Goal: Obtain resource: Obtain resource

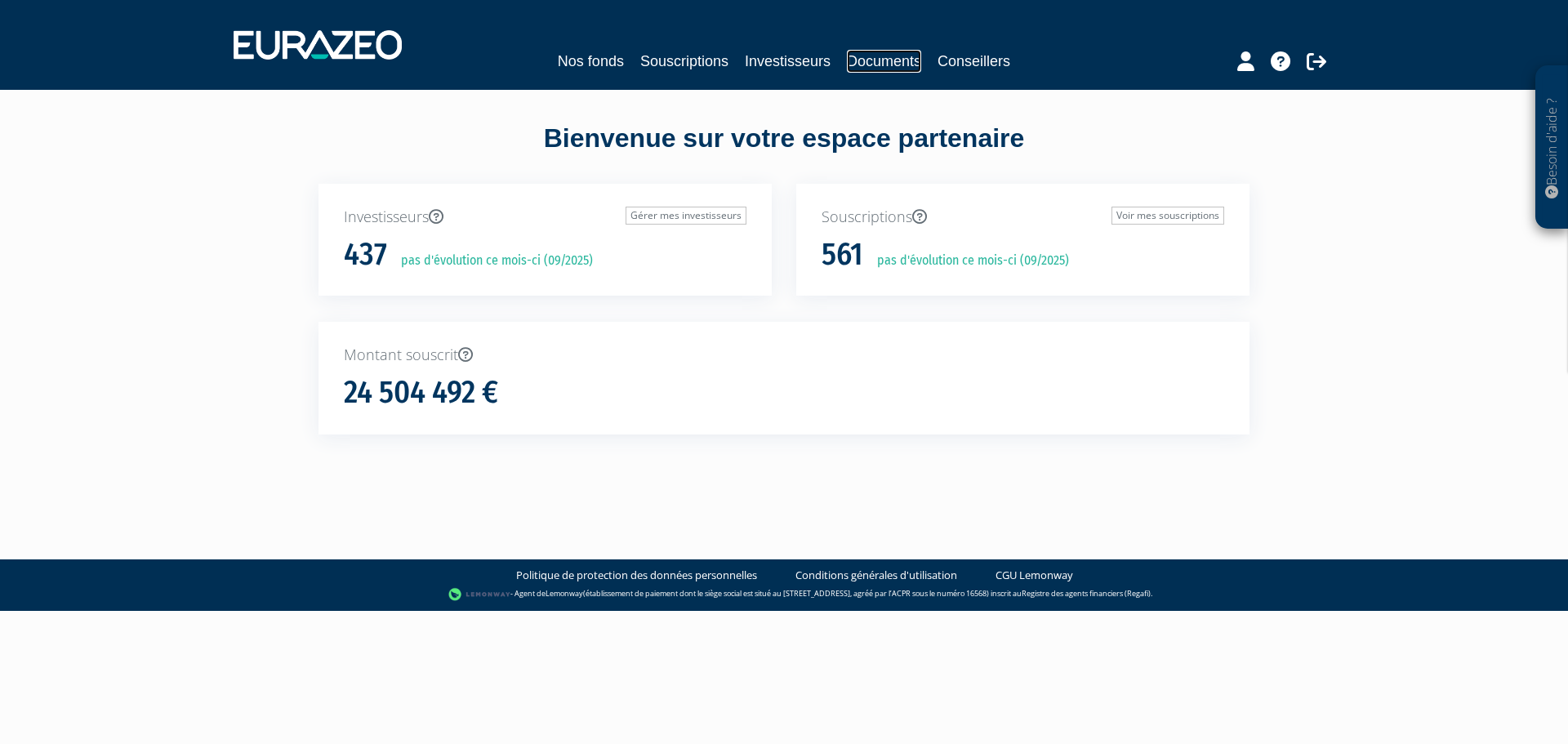
click at [859, 65] on link "Documents" at bounding box center [884, 61] width 74 height 23
click at [570, 74] on div "Nos fonds Souscriptions Investisseurs Documents Conseillers" at bounding box center [784, 45] width 1126 height 60
click at [583, 59] on link "Nos fonds" at bounding box center [590, 61] width 66 height 23
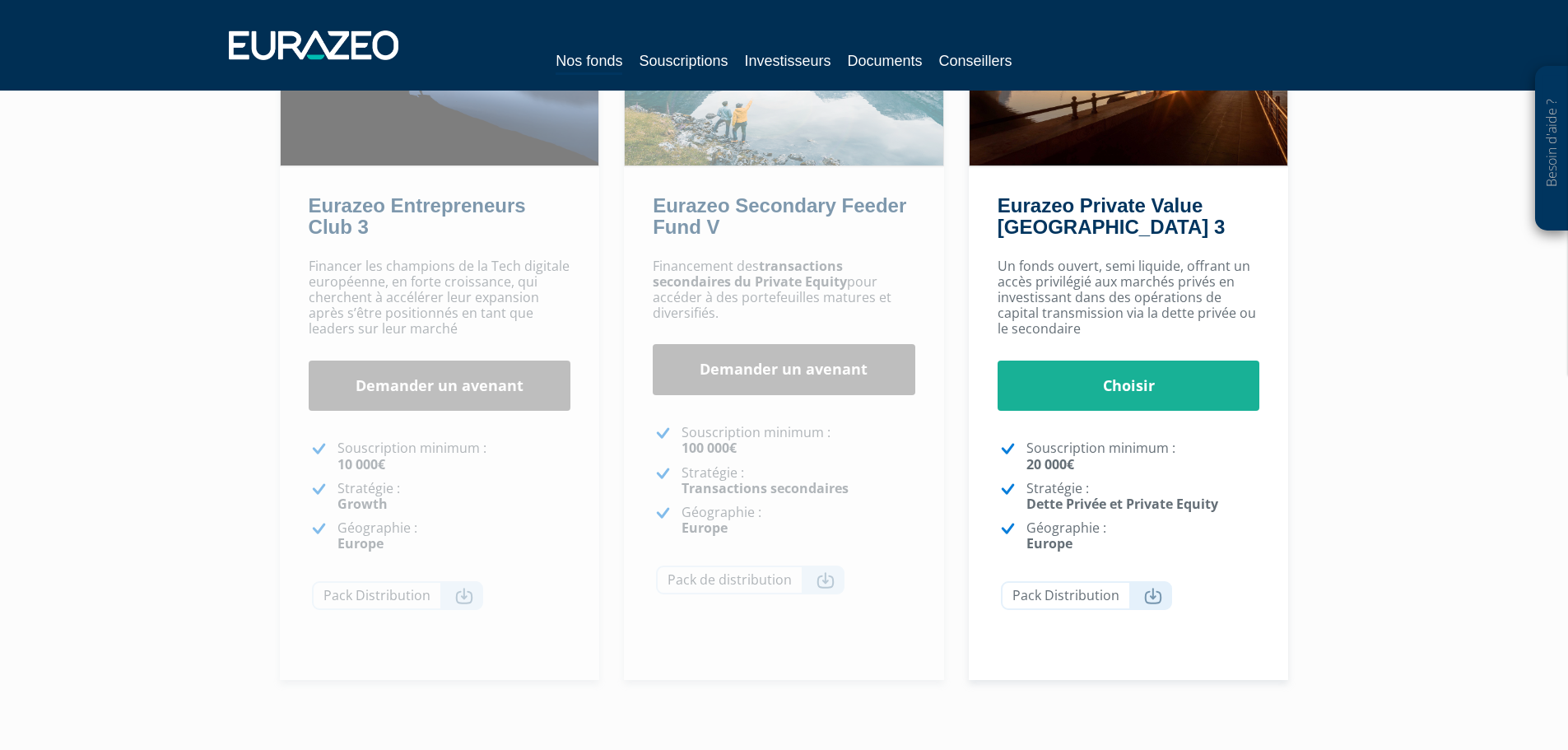
scroll to position [247, 0]
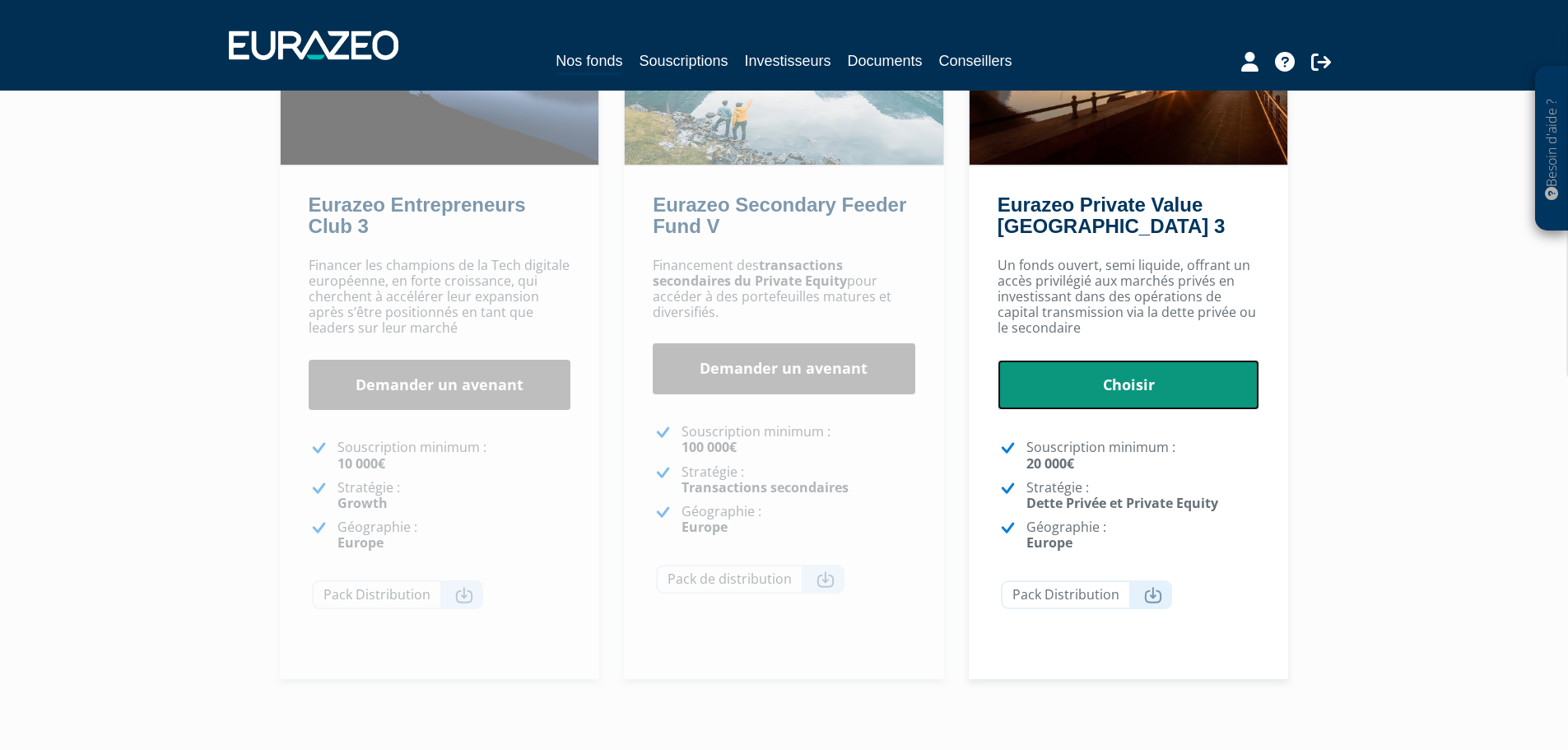
click at [1096, 389] on link "Choisir" at bounding box center [1128, 385] width 263 height 51
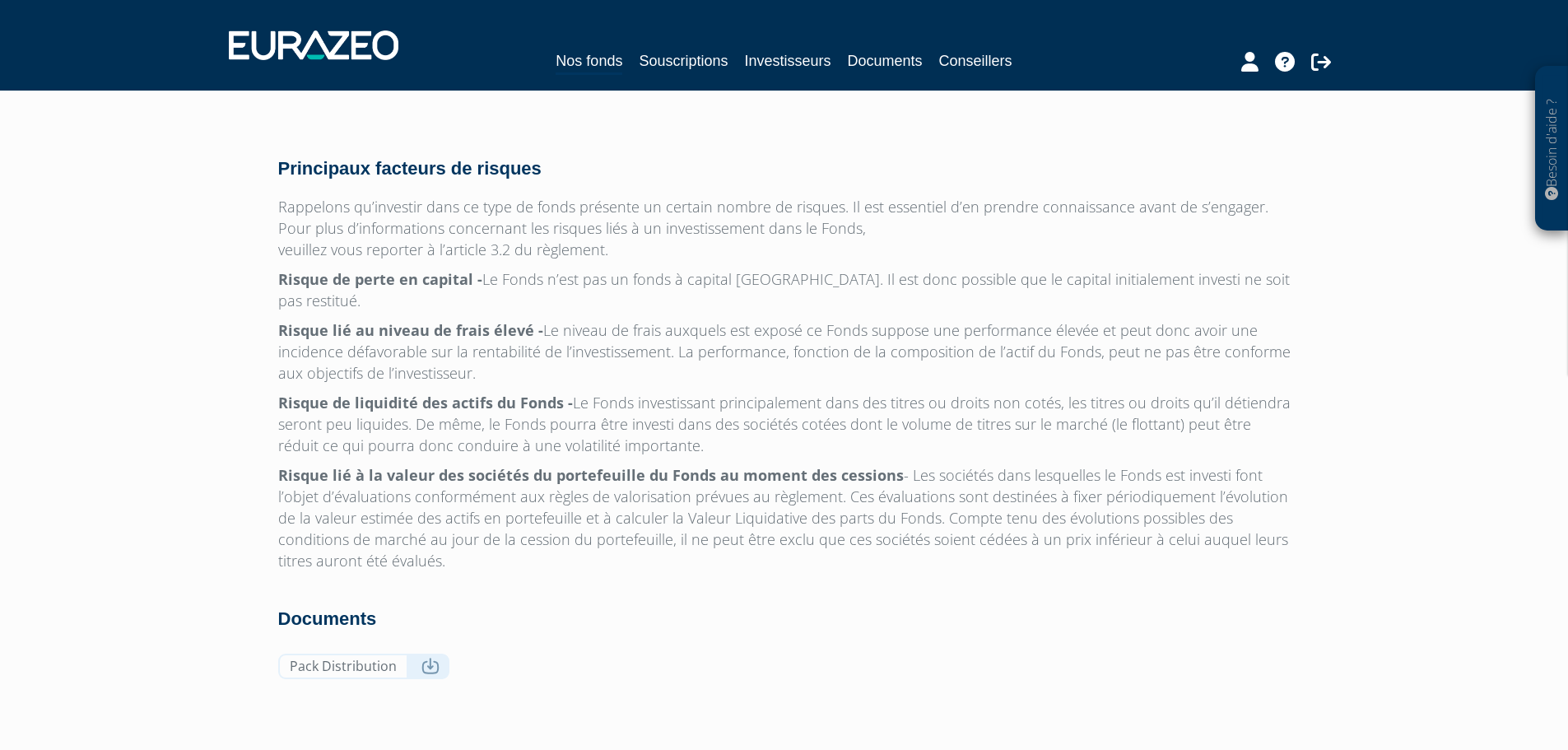
scroll to position [5194, 0]
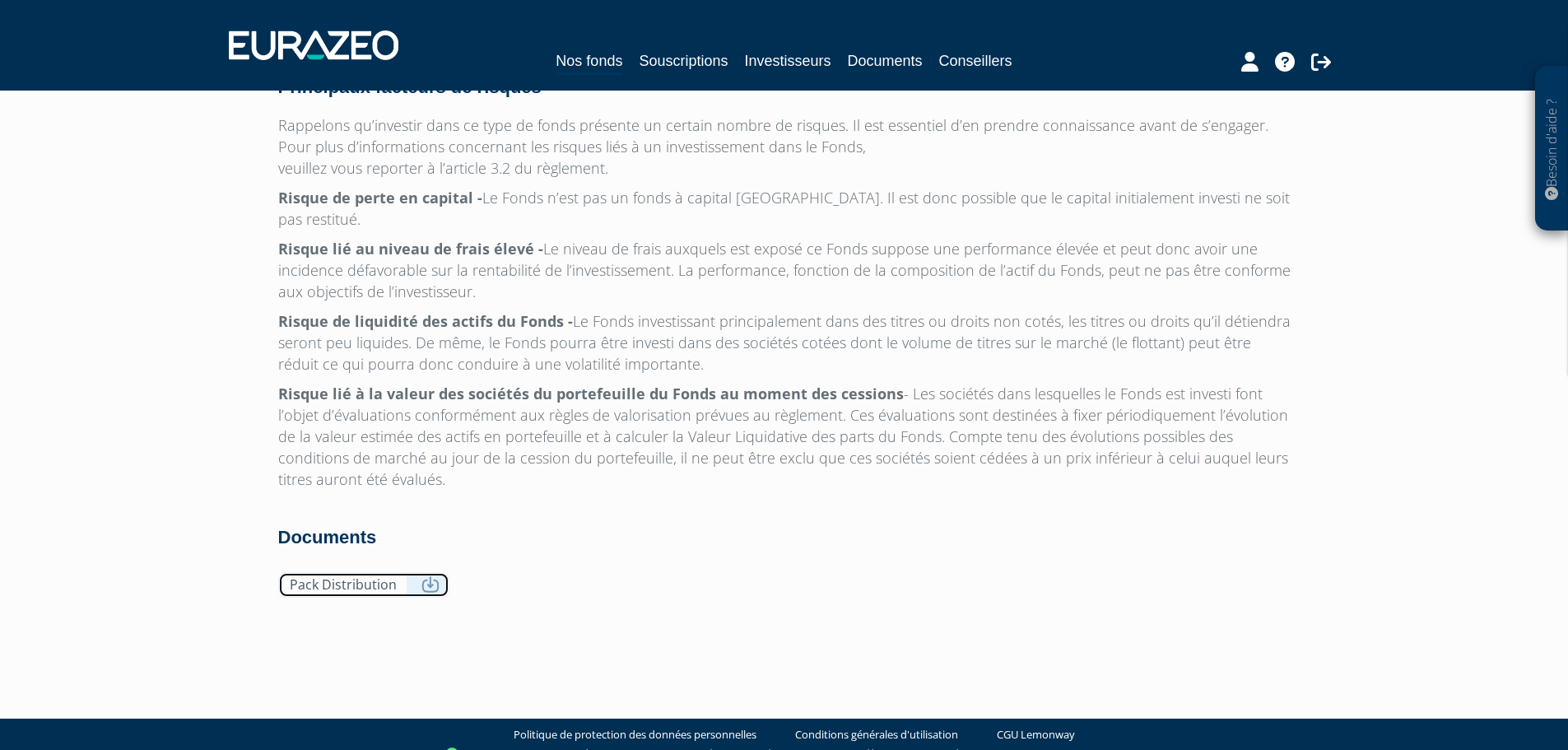
click at [370, 572] on link "Pack Distribution" at bounding box center [364, 585] width 171 height 26
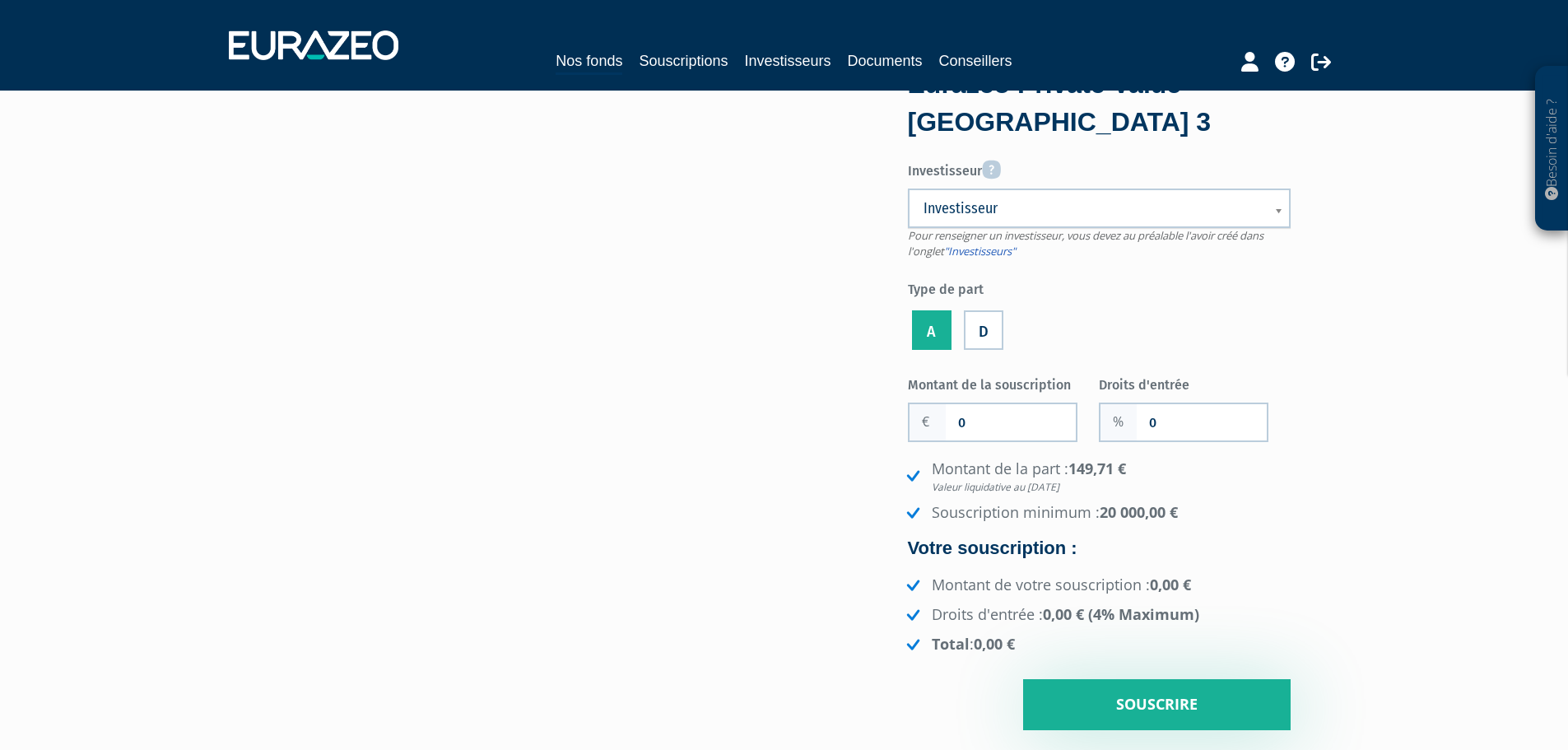
scroll to position [0, 0]
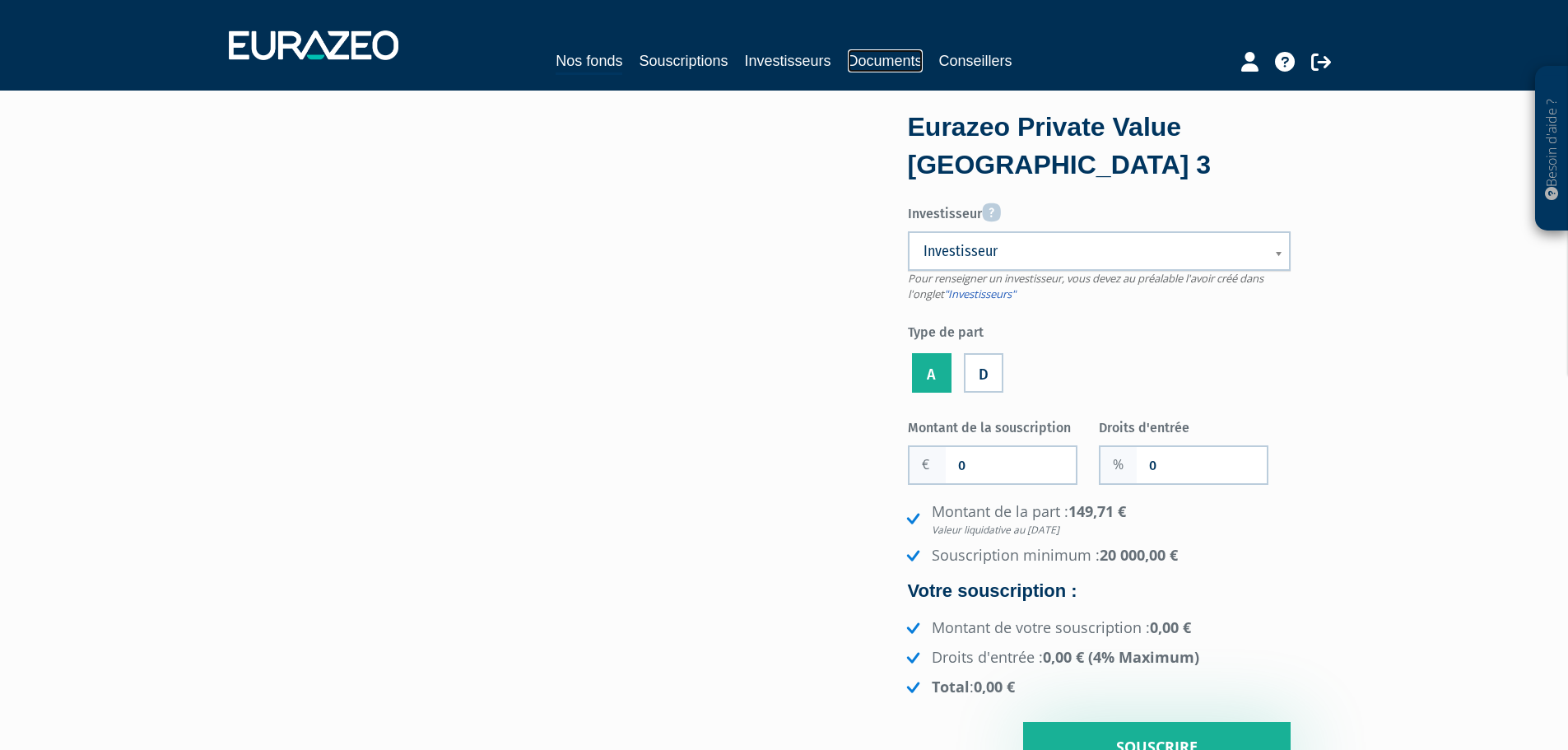
click at [873, 55] on link "Documents" at bounding box center [885, 61] width 75 height 23
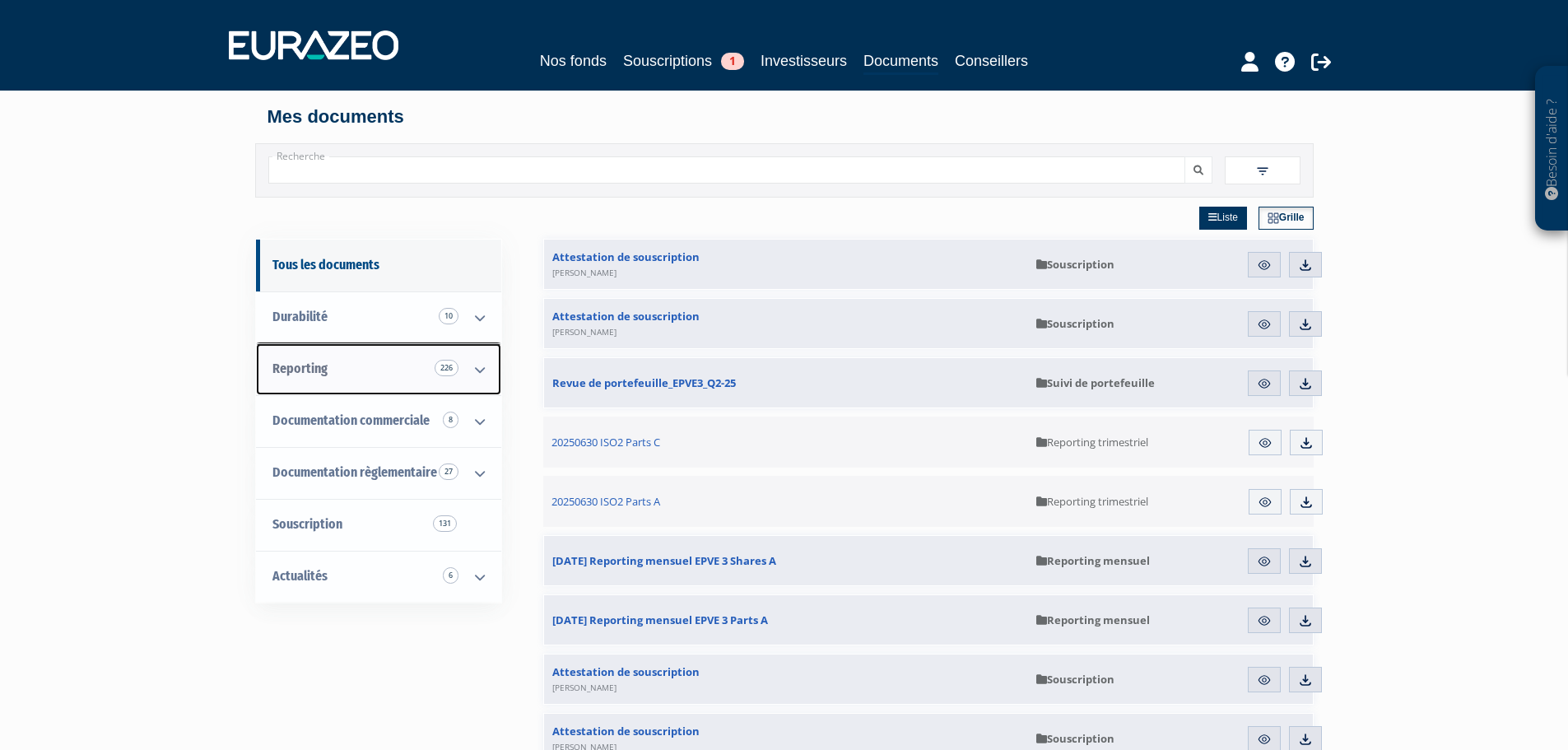
click at [485, 373] on icon at bounding box center [480, 370] width 43 height 51
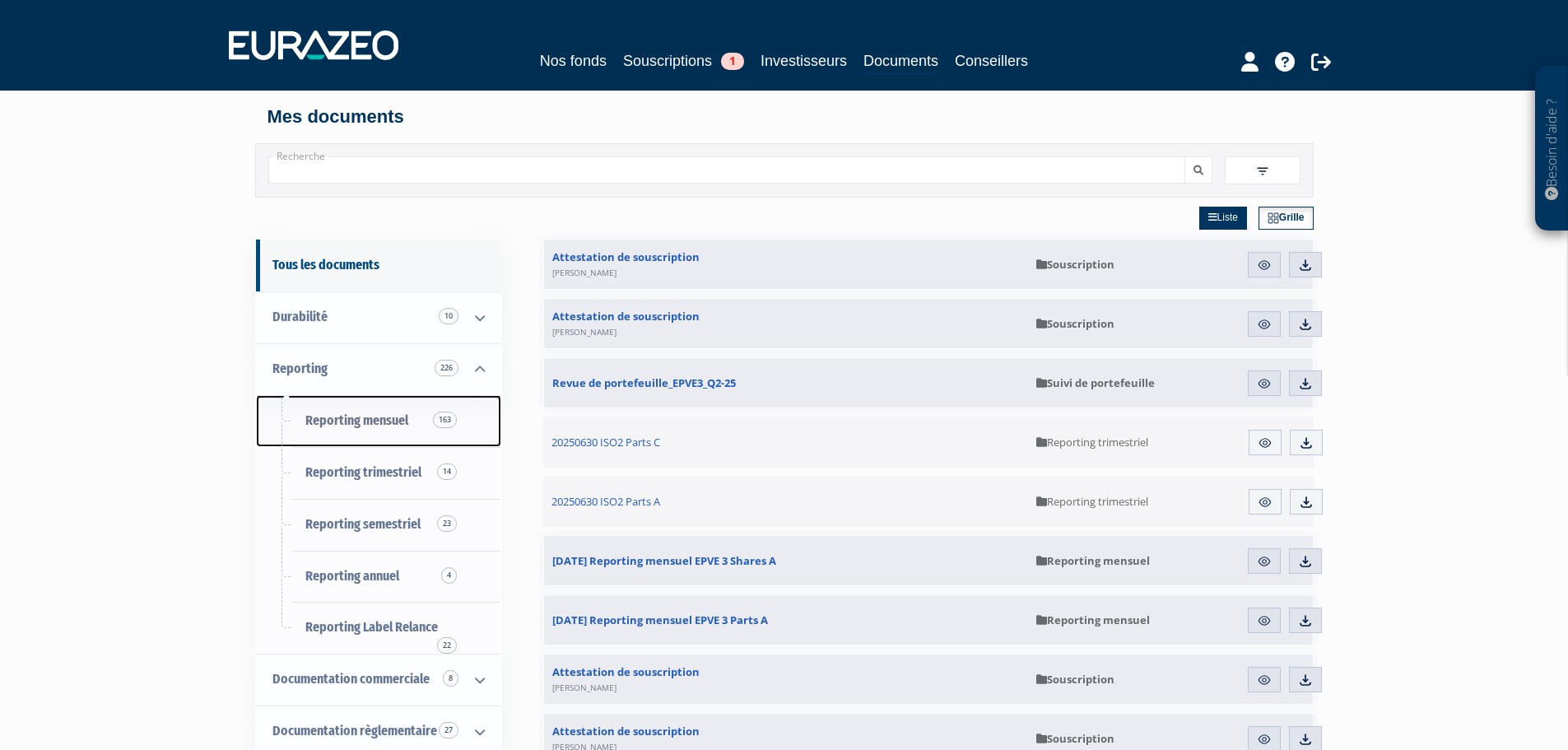
click at [370, 428] on link "Reporting mensuel 163" at bounding box center [379, 421] width 245 height 52
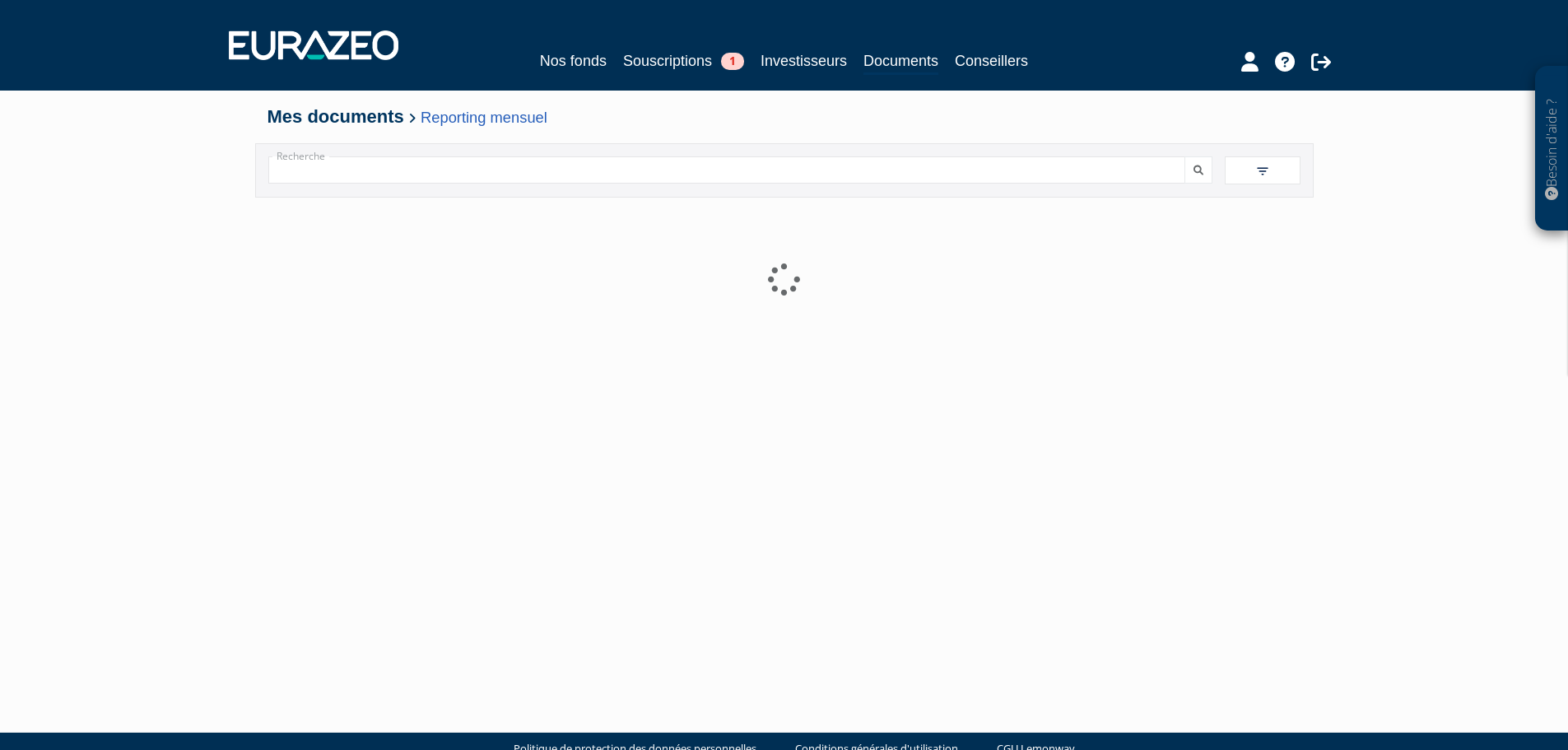
click at [1451, 285] on div "Besoin d'aide ? × J'ai besoin d'aide Si vous avez une question à propos du fonc…" at bounding box center [784, 333] width 1568 height 666
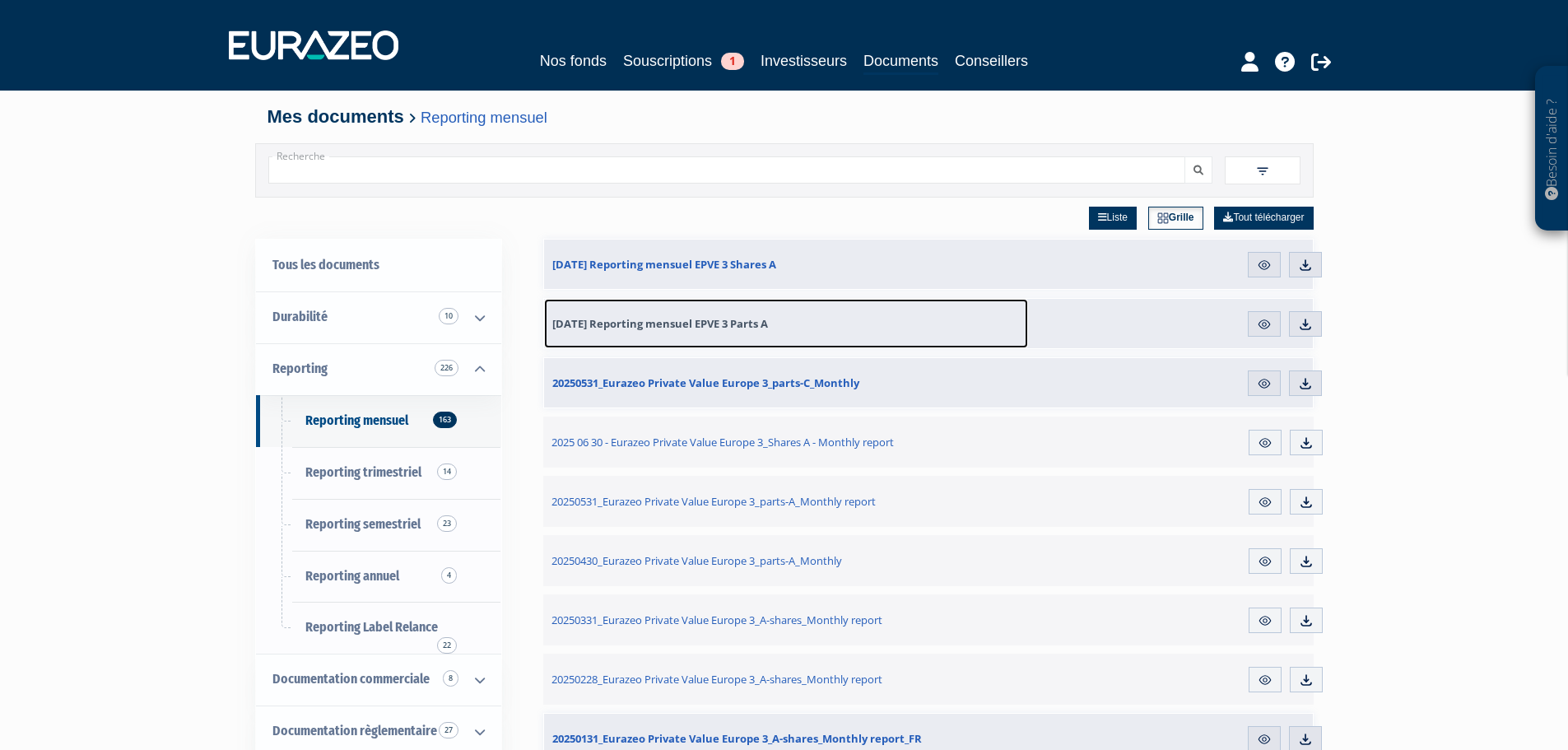
click at [743, 317] on span "[DATE] Reporting mensuel EPVE 3 Parts A" at bounding box center [660, 324] width 216 height 15
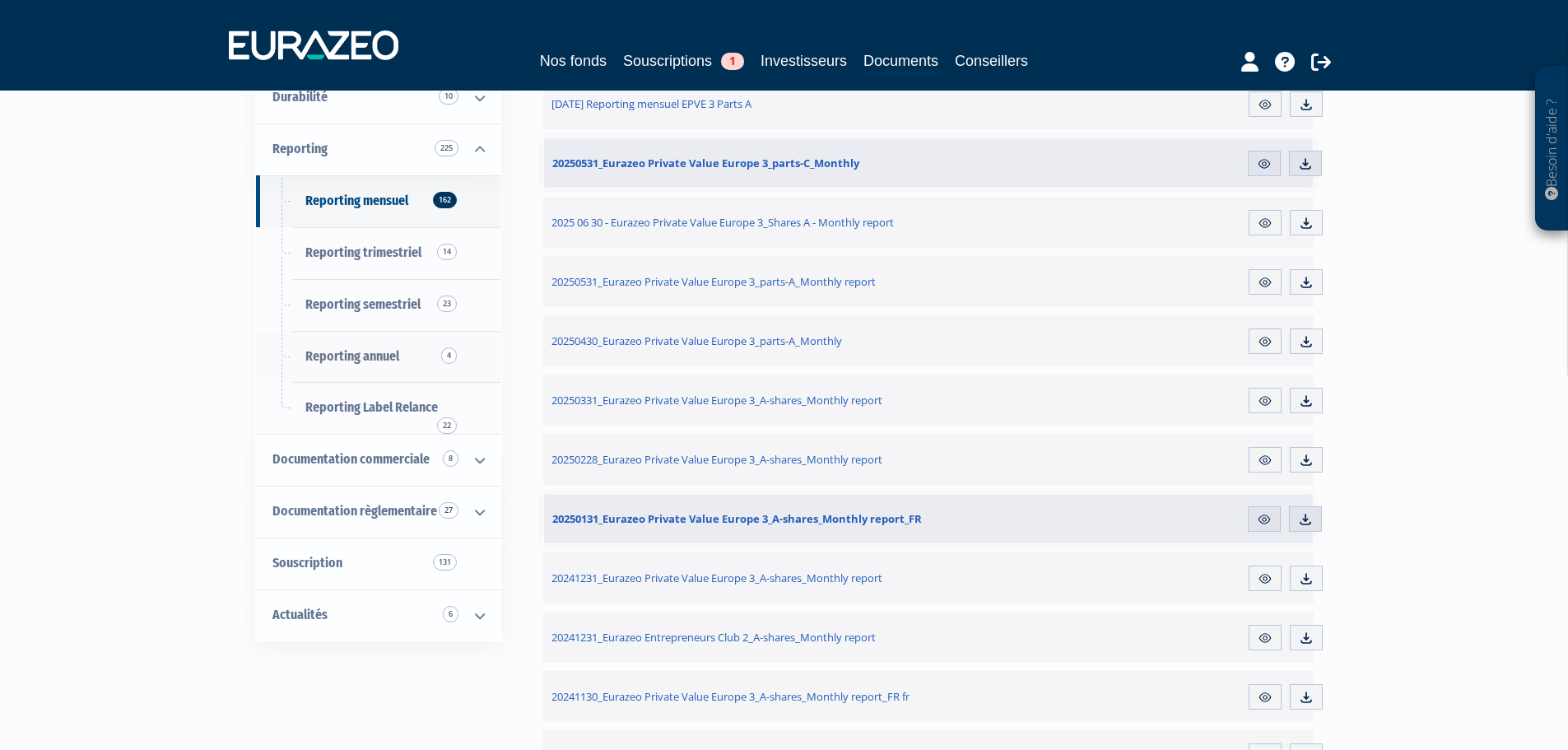
scroll to position [247, 0]
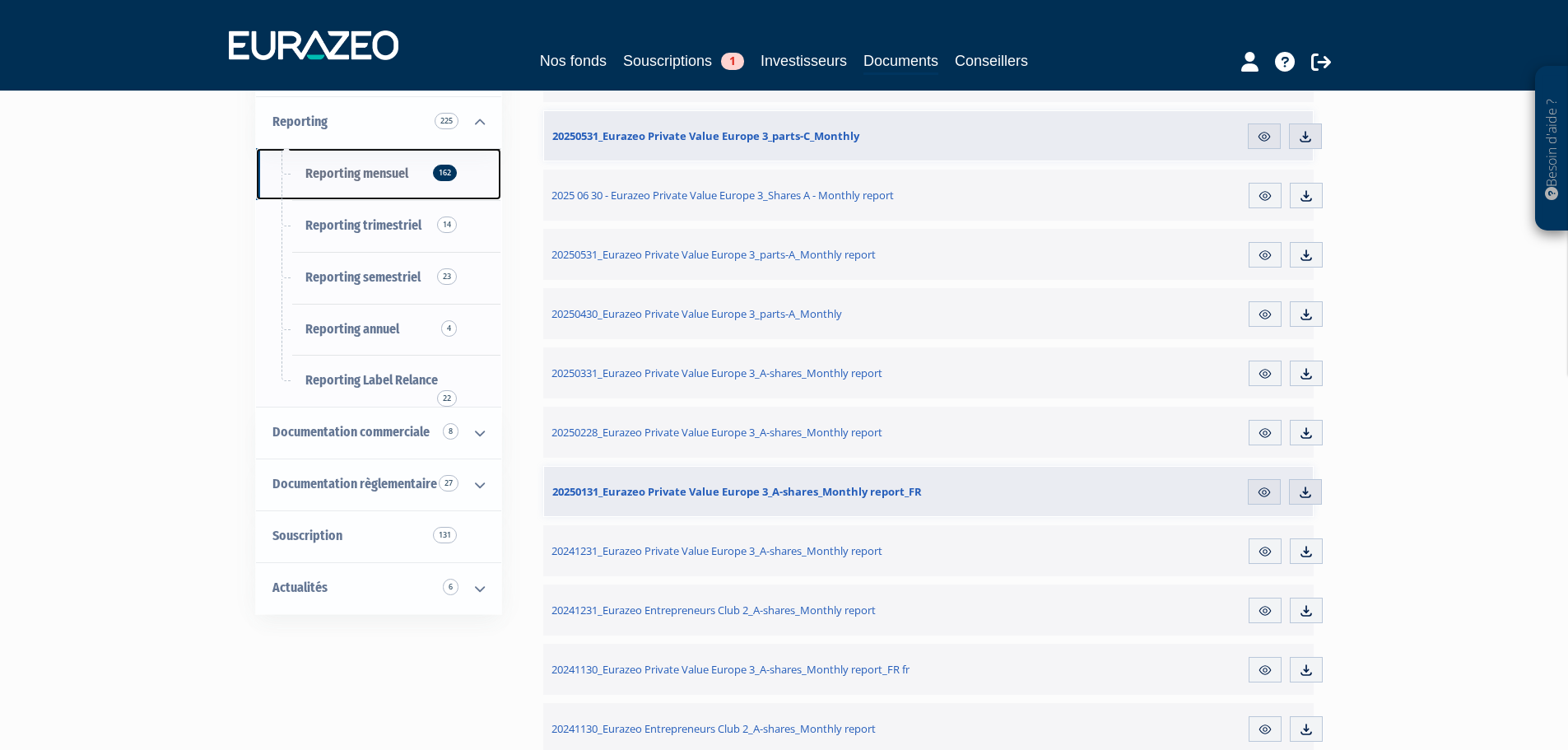
click at [412, 197] on link "Reporting mensuel 162" at bounding box center [379, 174] width 245 height 52
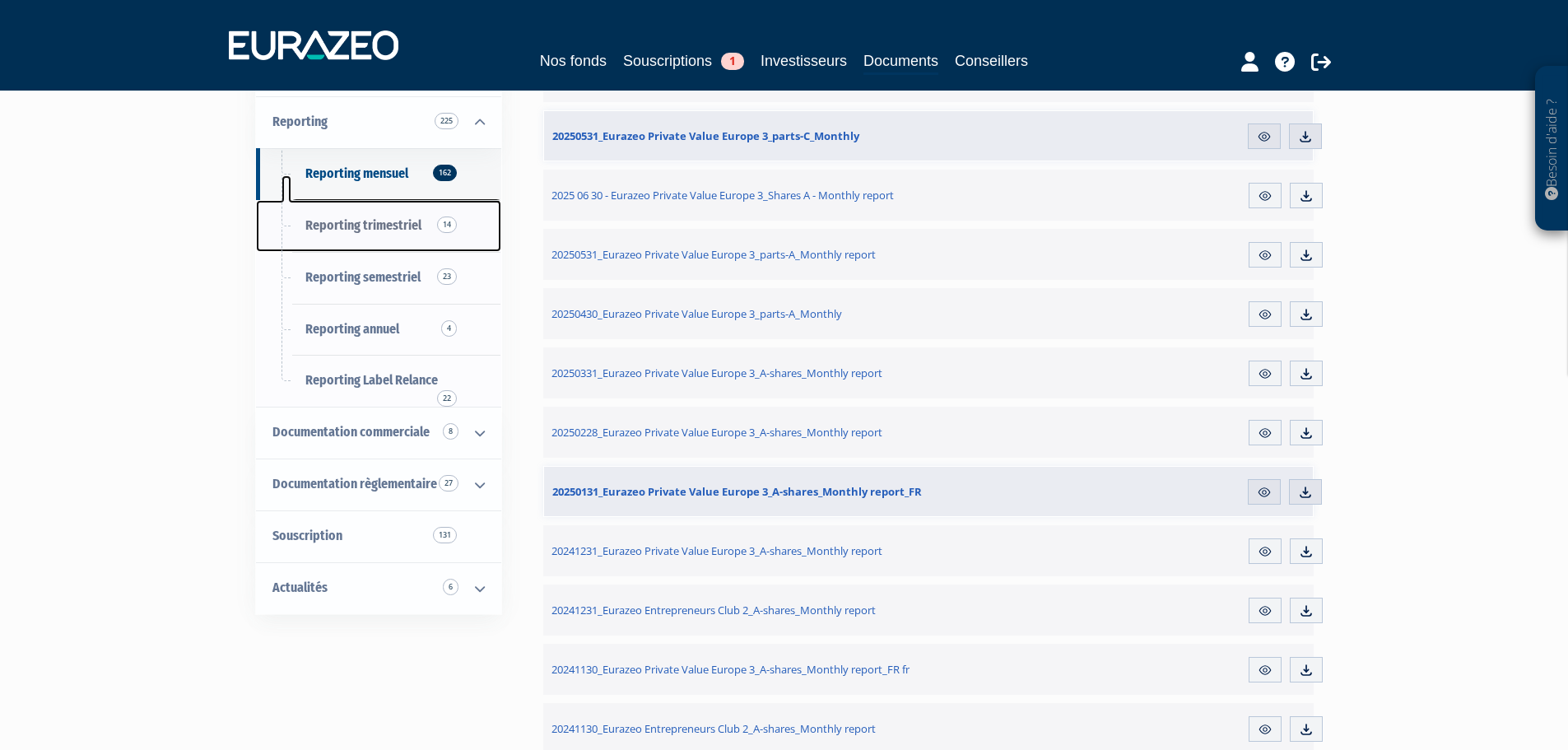
click at [410, 235] on link "Reporting trimestriel 14" at bounding box center [379, 226] width 245 height 52
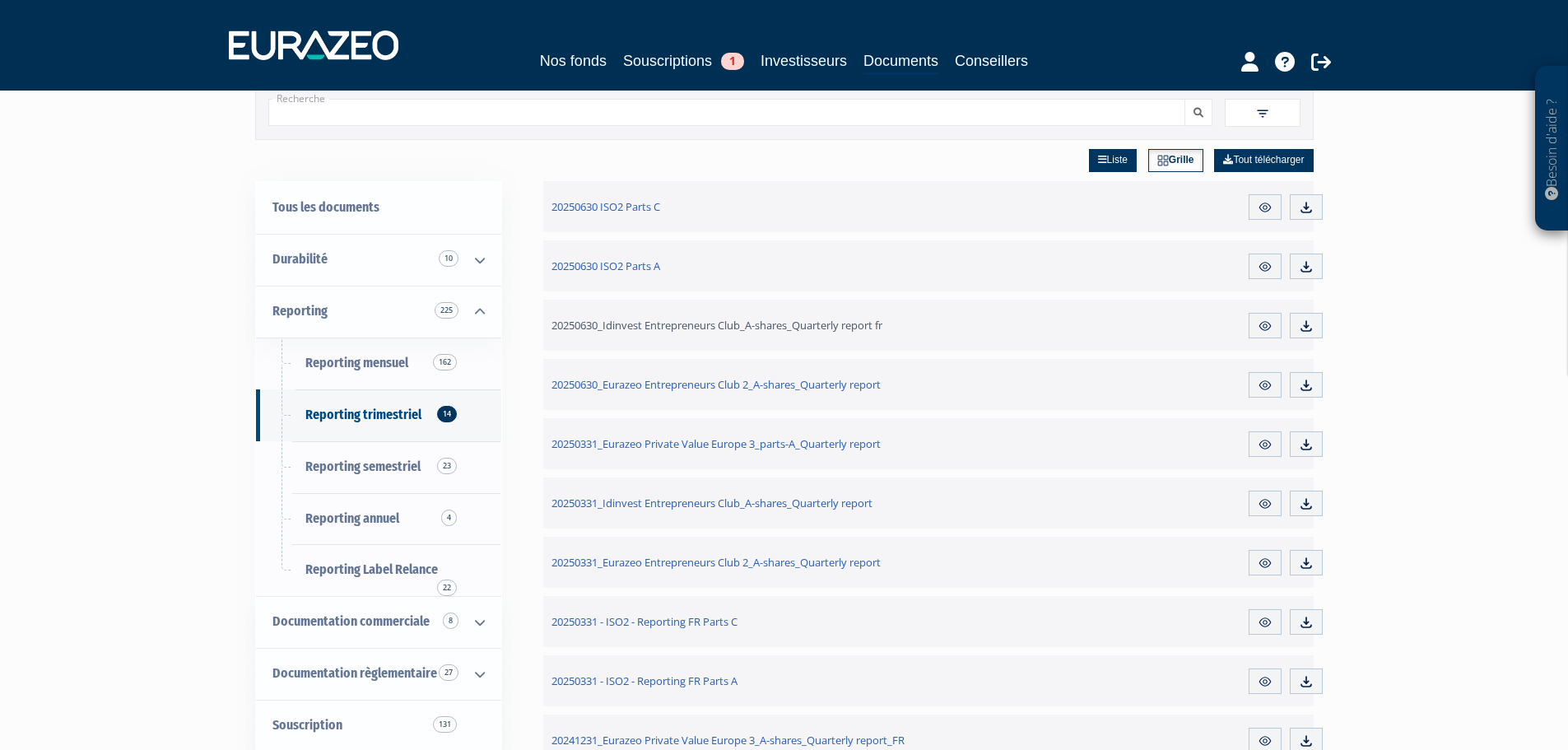
scroll to position [82, 0]
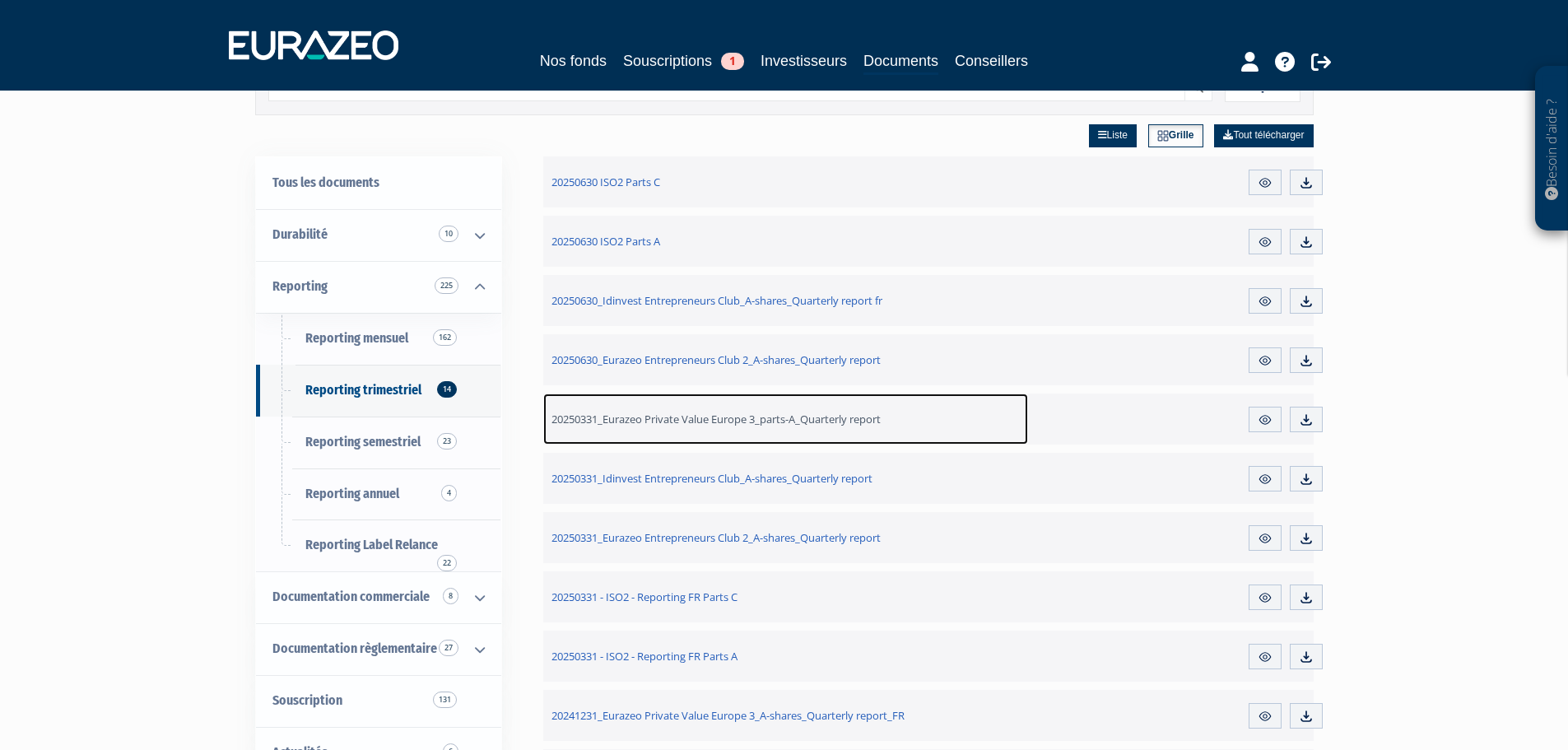
click at [798, 422] on span "20250331_Eurazeo Private Value Europe 3_parts-A_Quarterly report" at bounding box center [716, 419] width 329 height 15
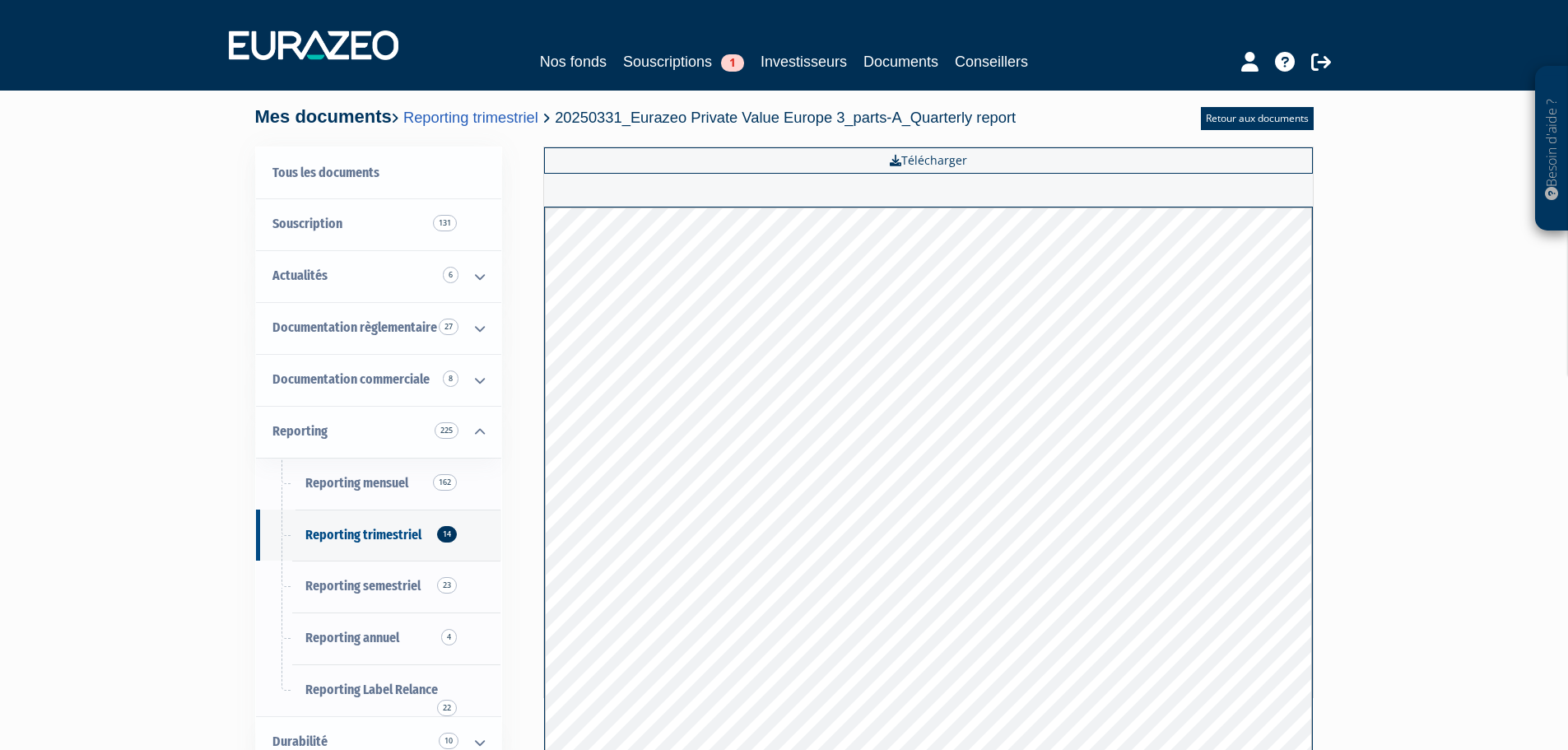
click at [1337, 254] on div "Besoin d'aide ? × J'ai besoin d'aide Si vous avez une question à propos du fonc…" at bounding box center [784, 405] width 1568 height 810
click at [1217, 118] on link "Retour aux documents" at bounding box center [1257, 119] width 113 height 23
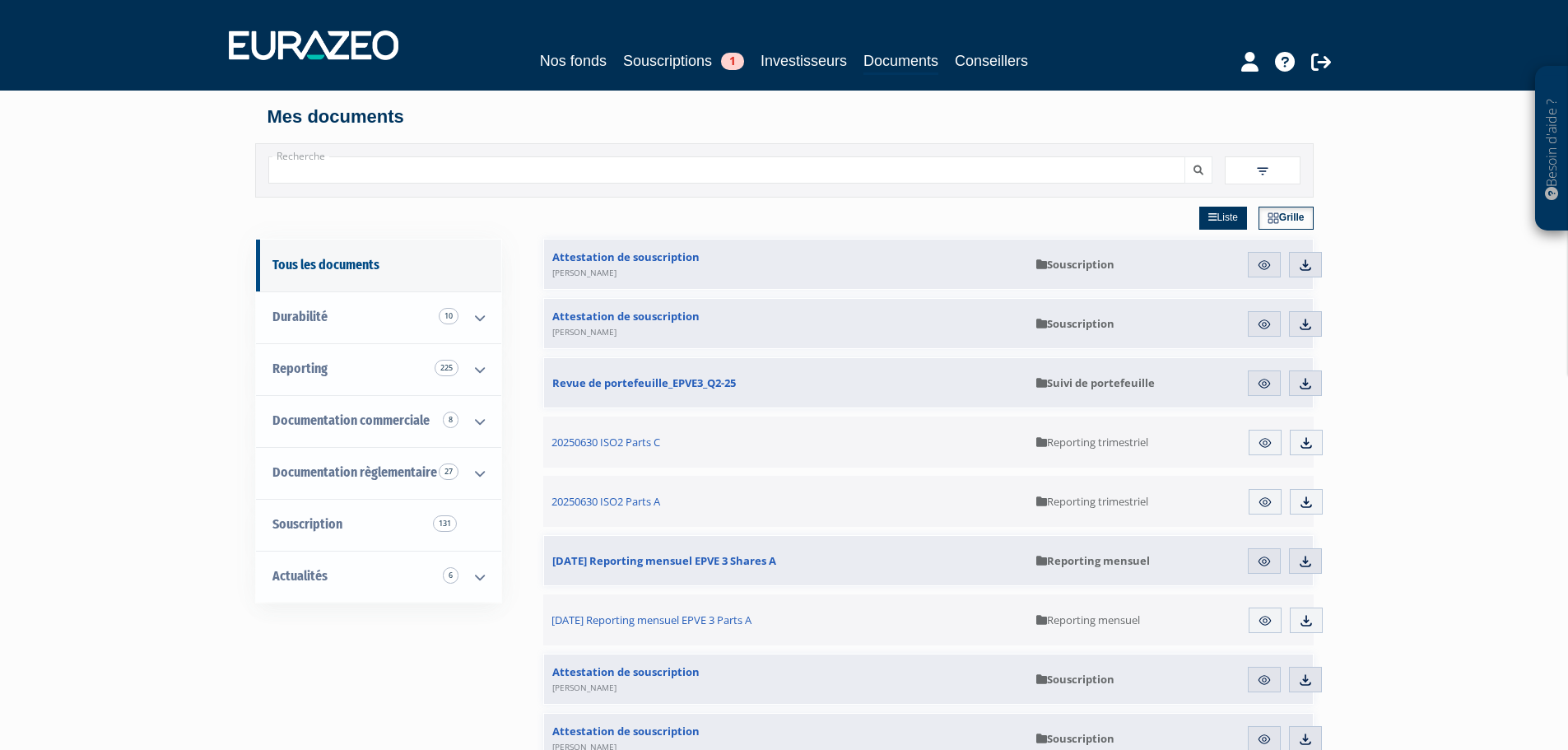
drag, startPoint x: 998, startPoint y: 302, endPoint x: 1425, endPoint y: 263, distance: 428.8
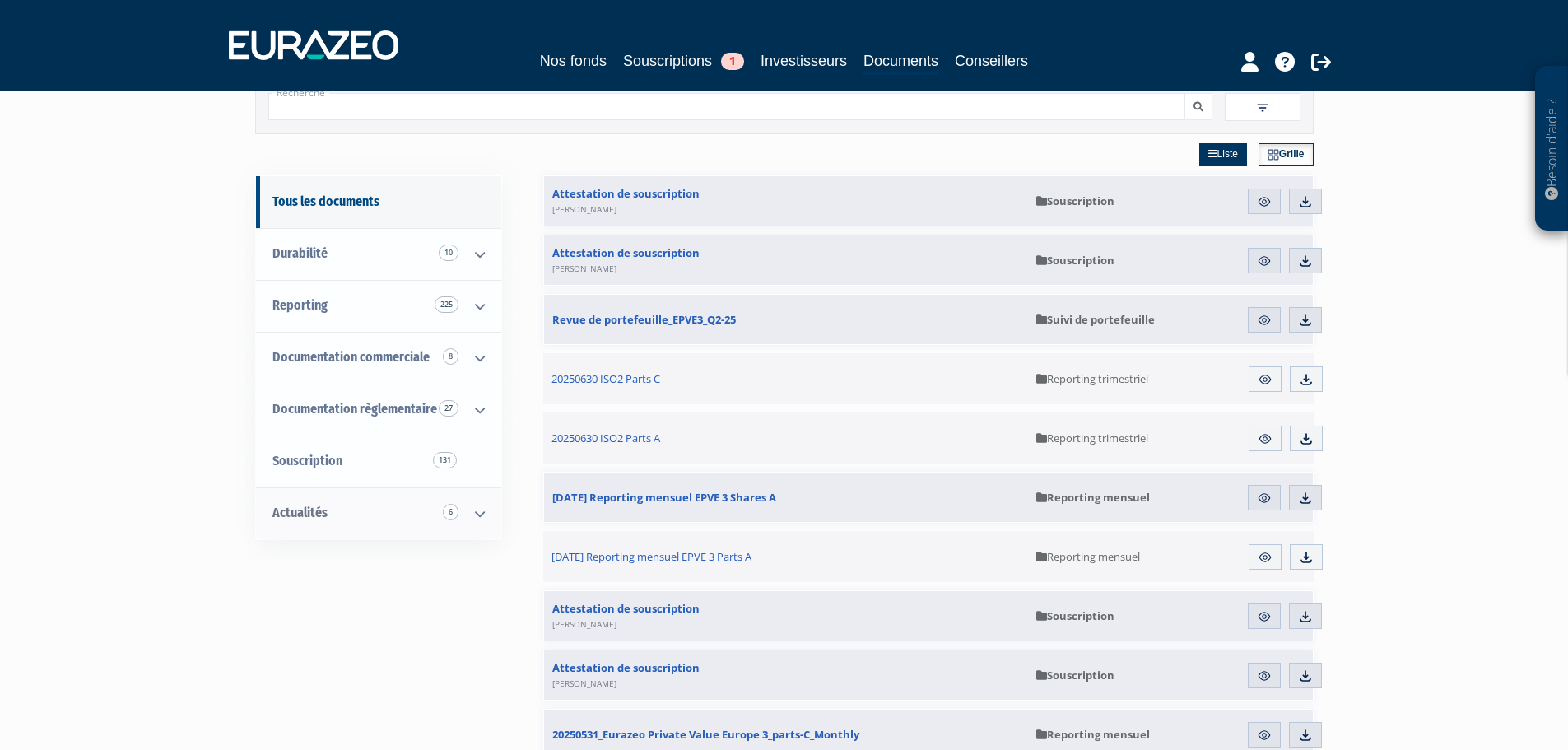
scroll to position [82, 0]
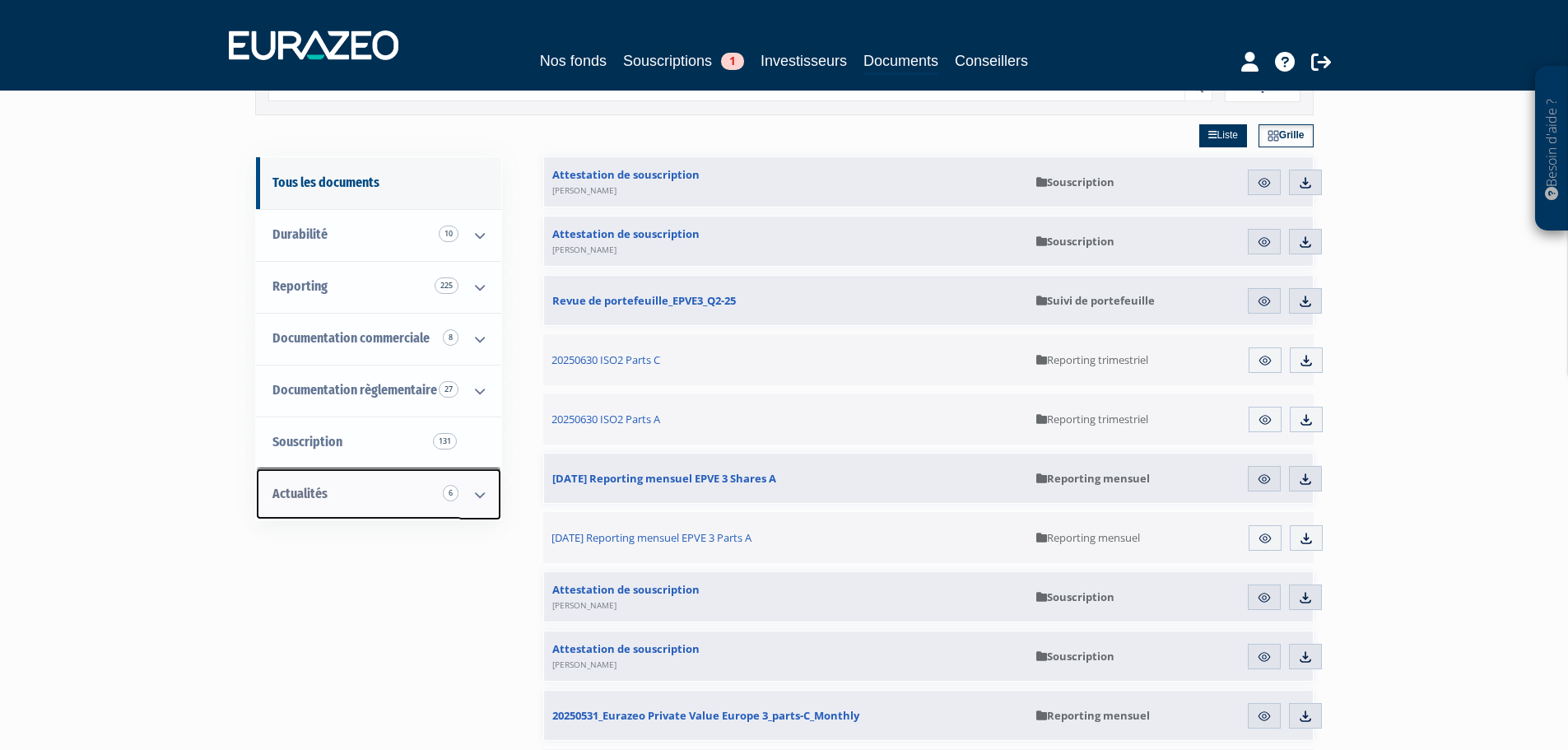
click at [471, 494] on icon at bounding box center [480, 495] width 43 height 51
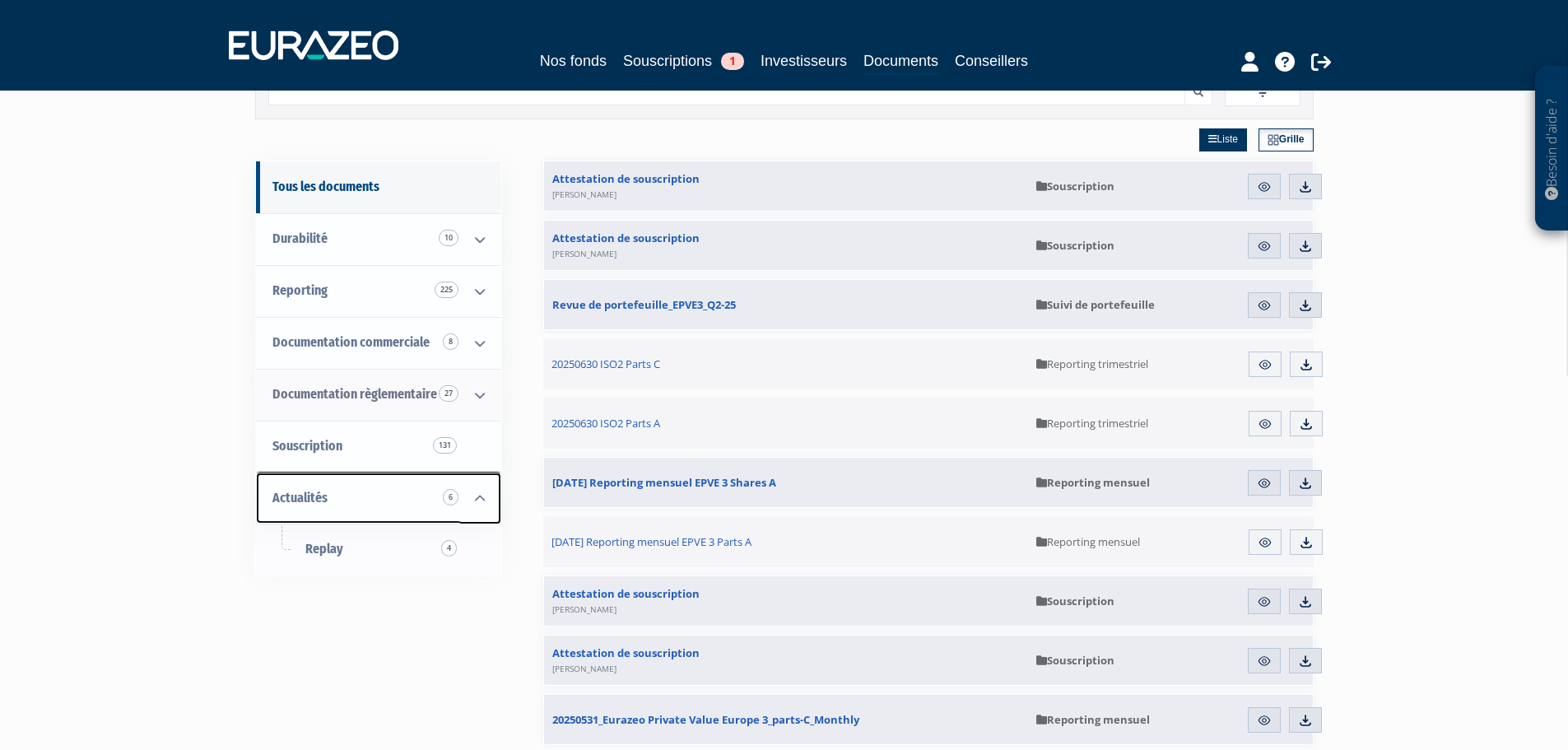
scroll to position [0, 0]
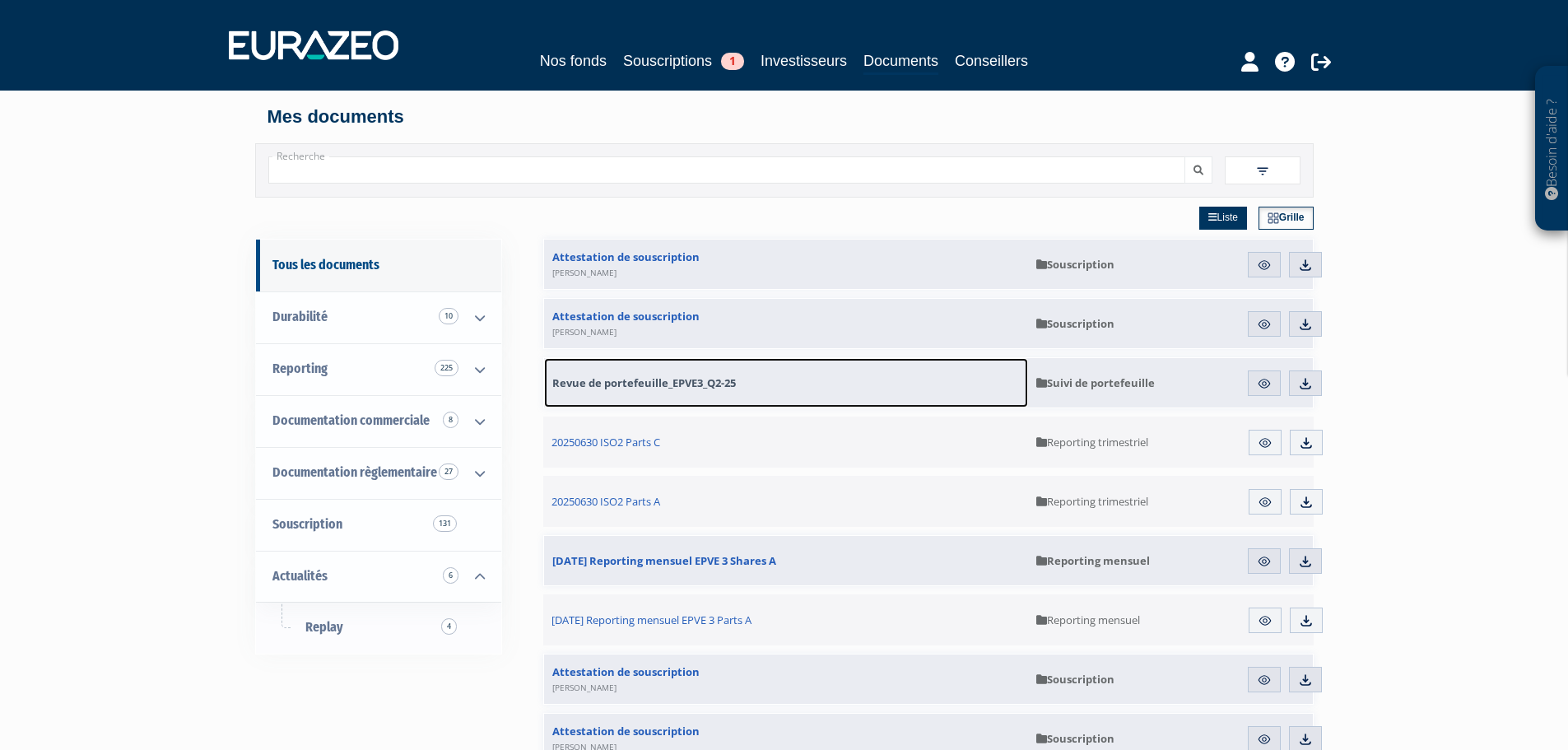
click at [624, 382] on span "Revue de portefeuille_EPVE3_Q2-25" at bounding box center [644, 383] width 184 height 15
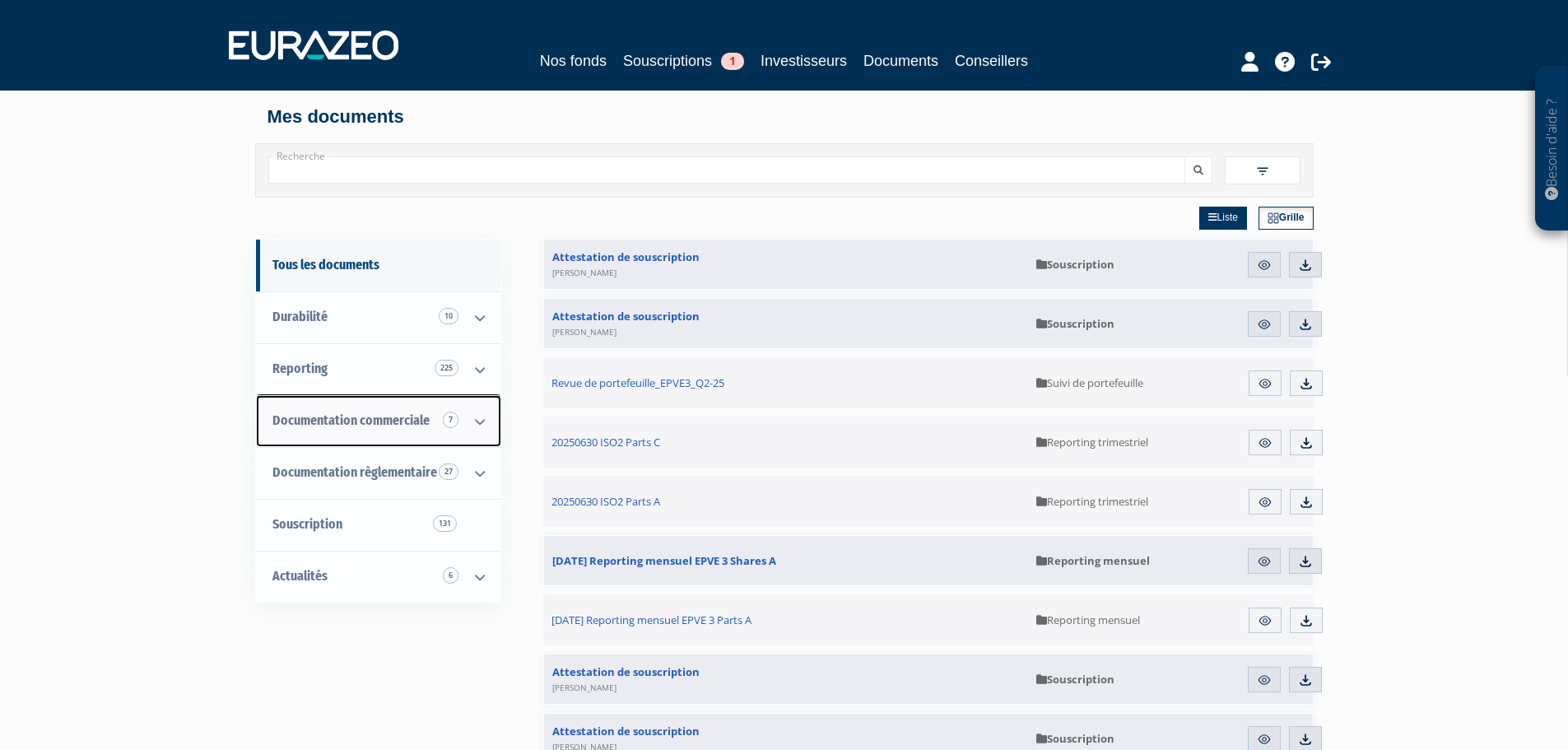
click at [482, 419] on icon at bounding box center [480, 422] width 43 height 51
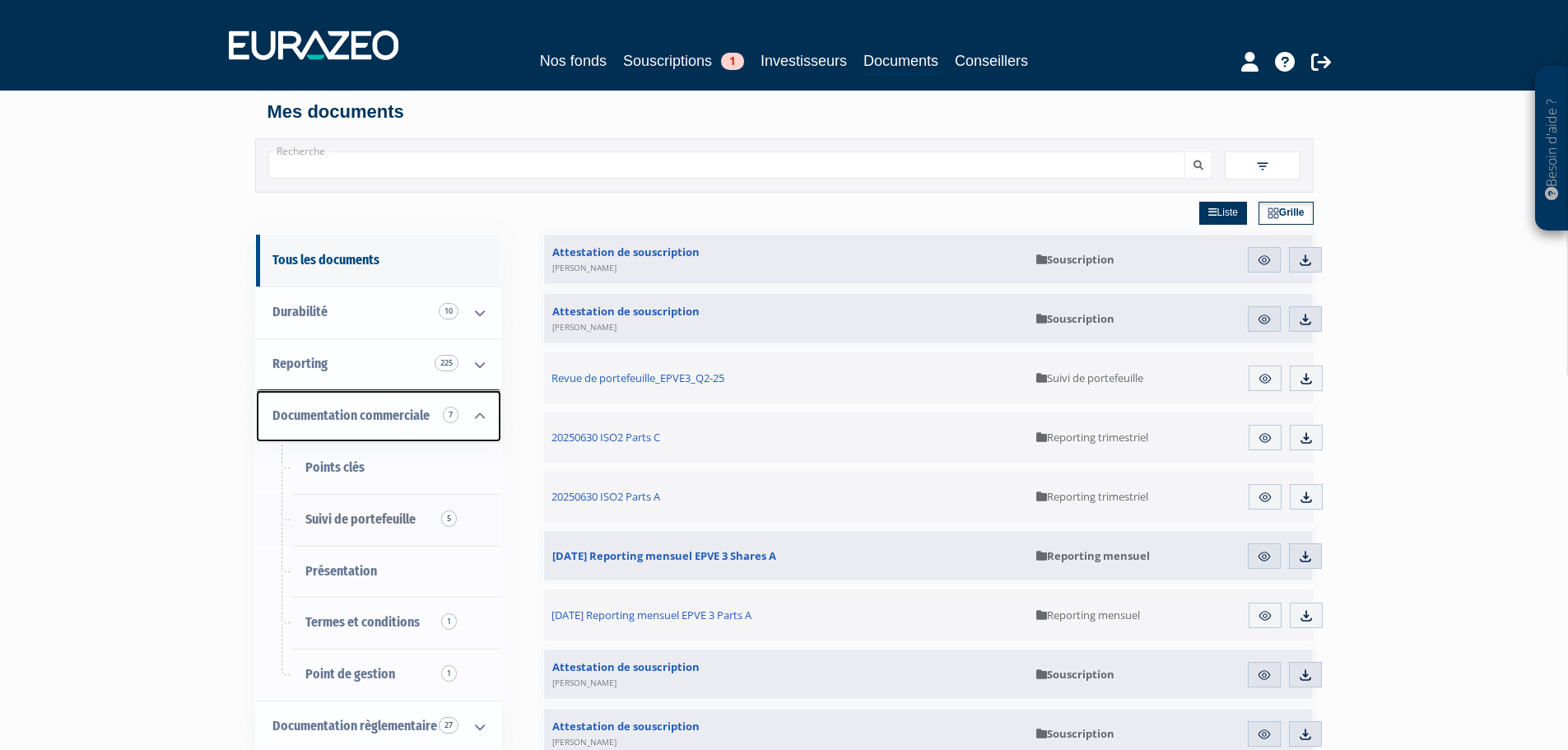
scroll to position [82, 0]
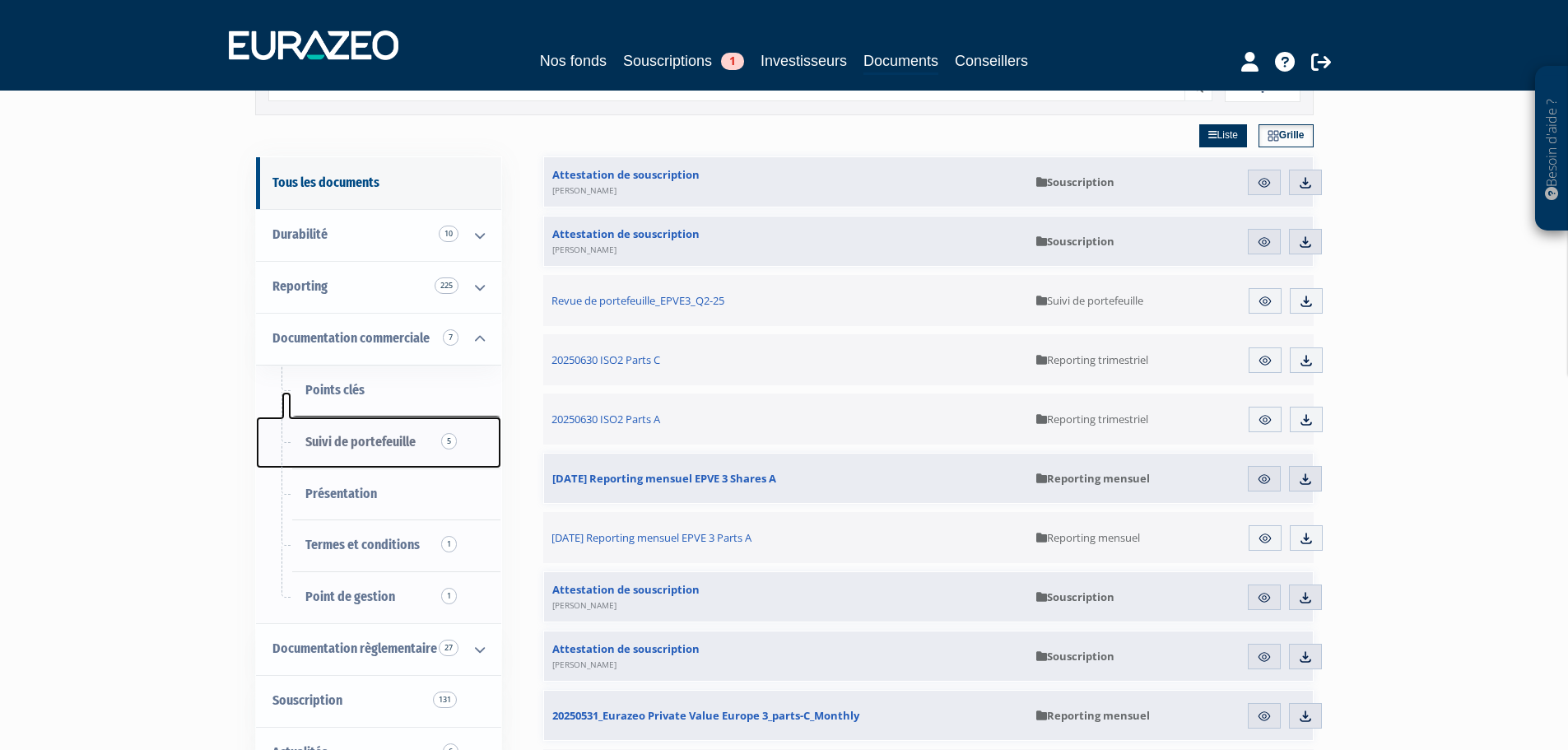
click at [392, 436] on span "Suivi de portefeuille 5" at bounding box center [361, 441] width 110 height 16
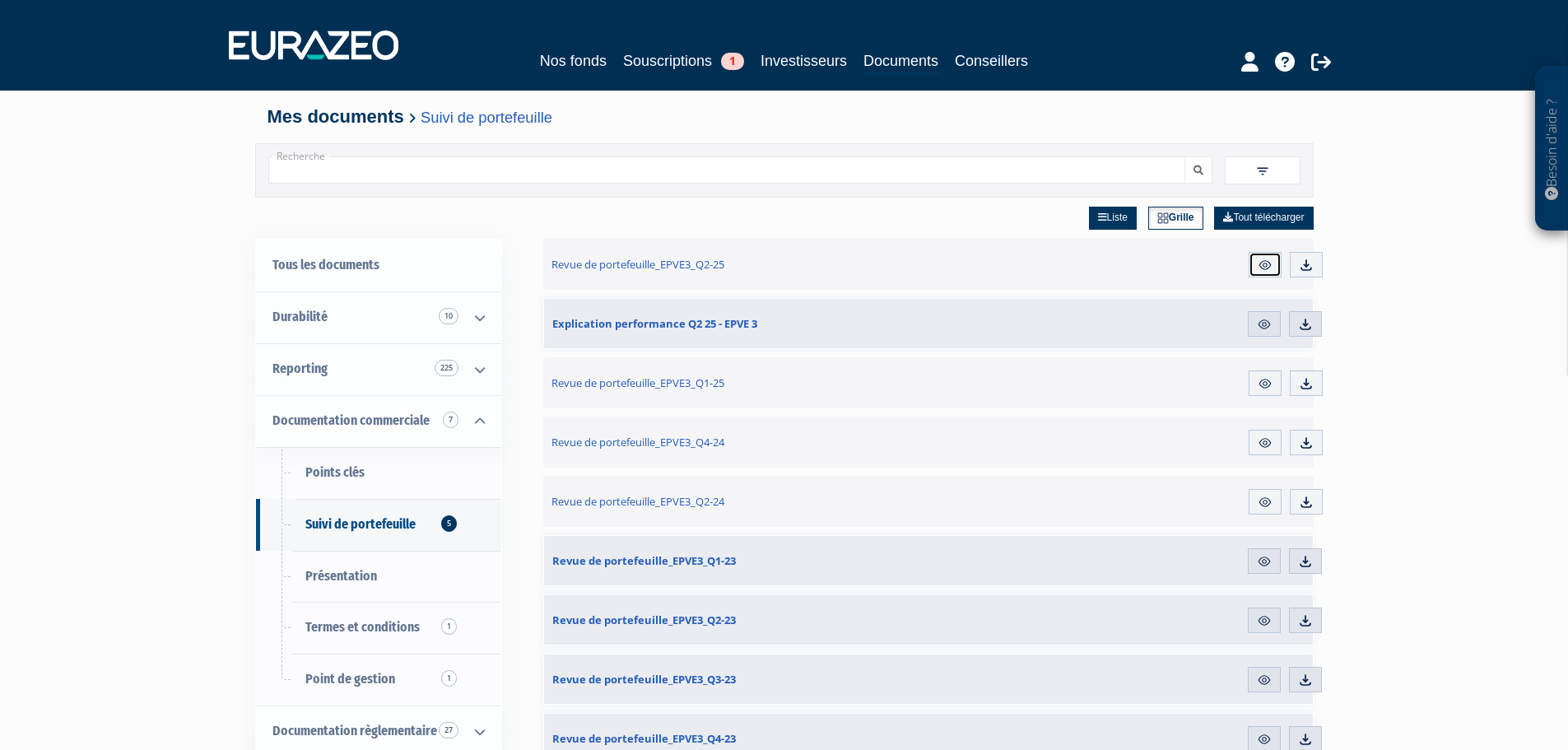
click at [1254, 259] on link "Aperçu" at bounding box center [1265, 265] width 33 height 26
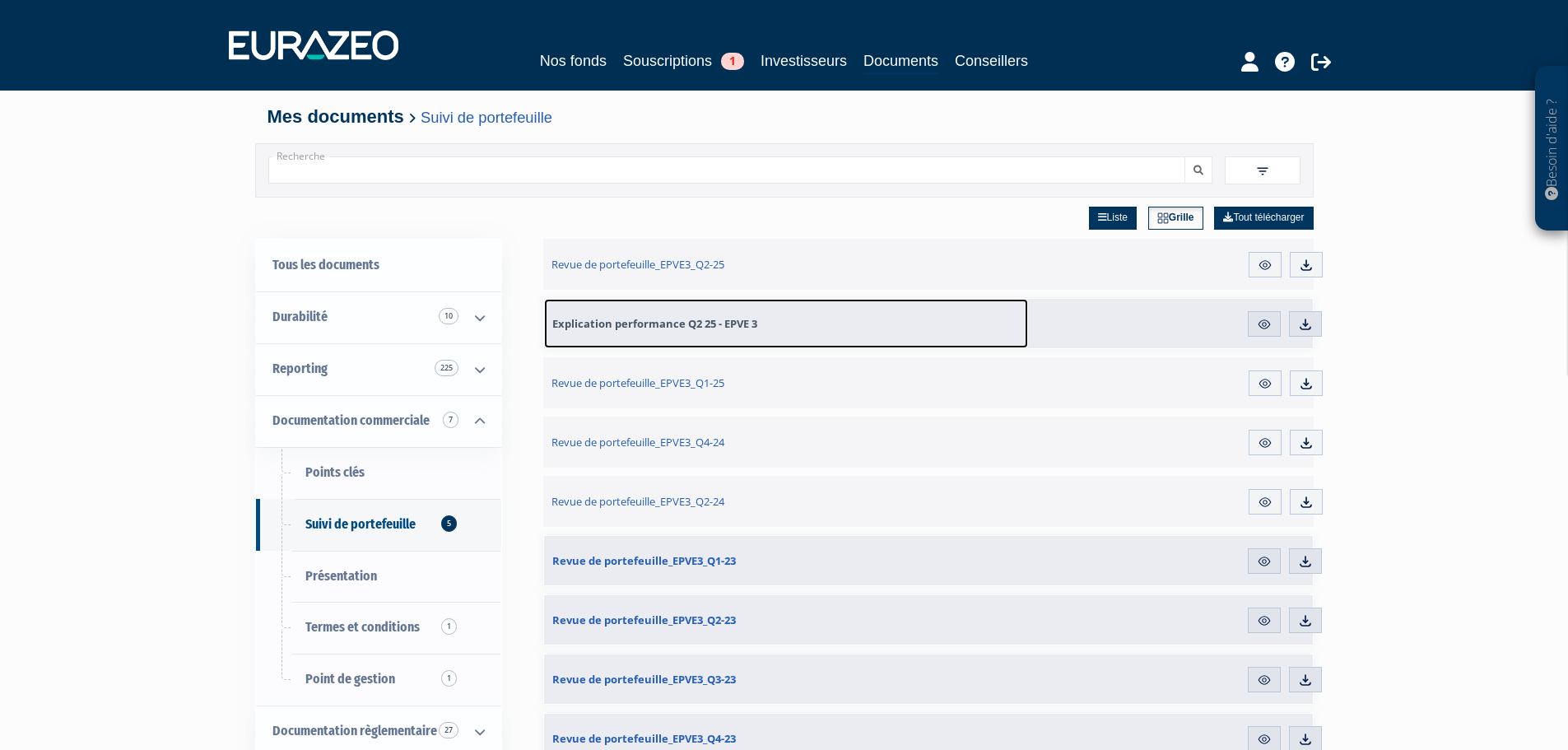
click at [621, 325] on span "Explication performance Q2 25 - EPVE 3" at bounding box center [654, 324] width 205 height 15
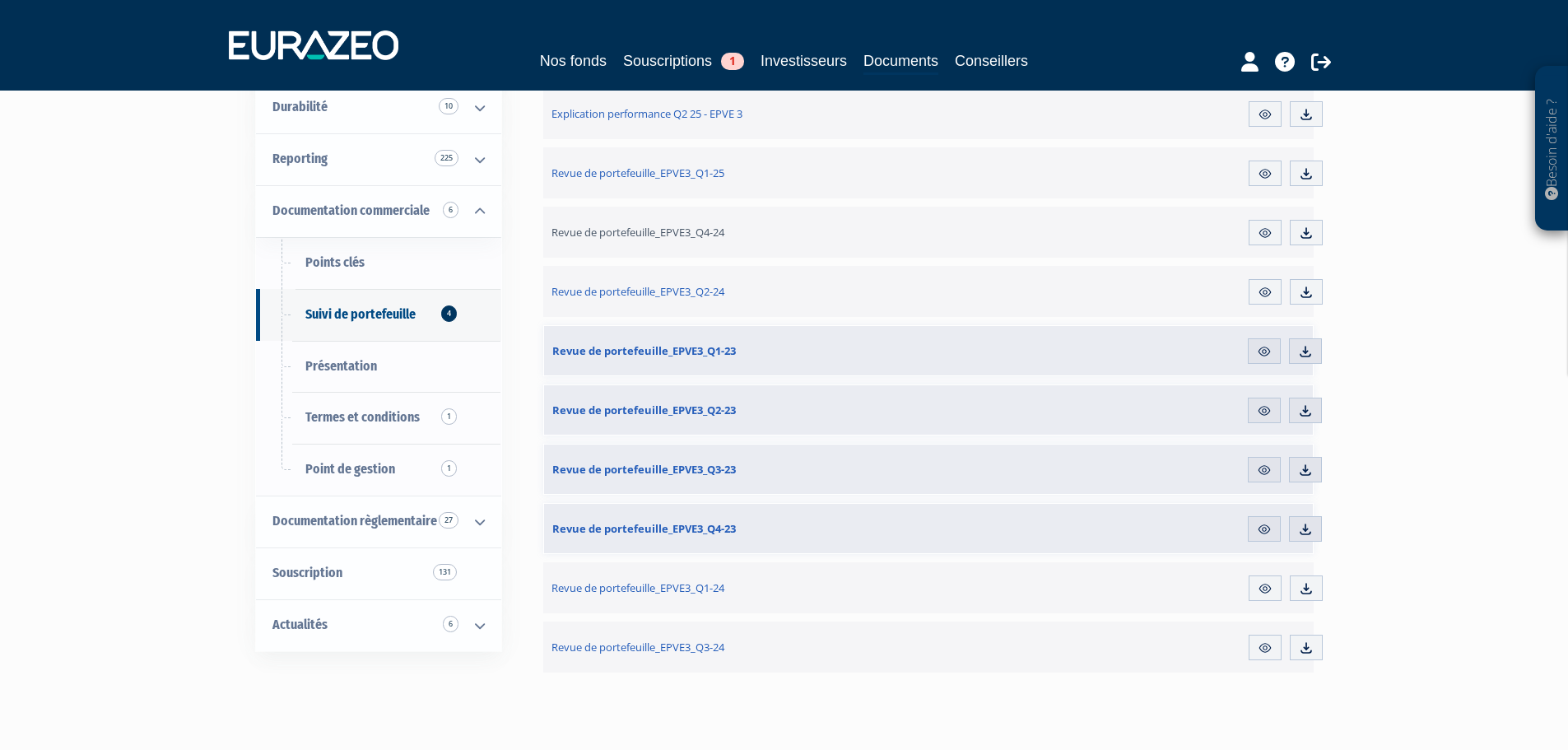
scroll to position [247, 0]
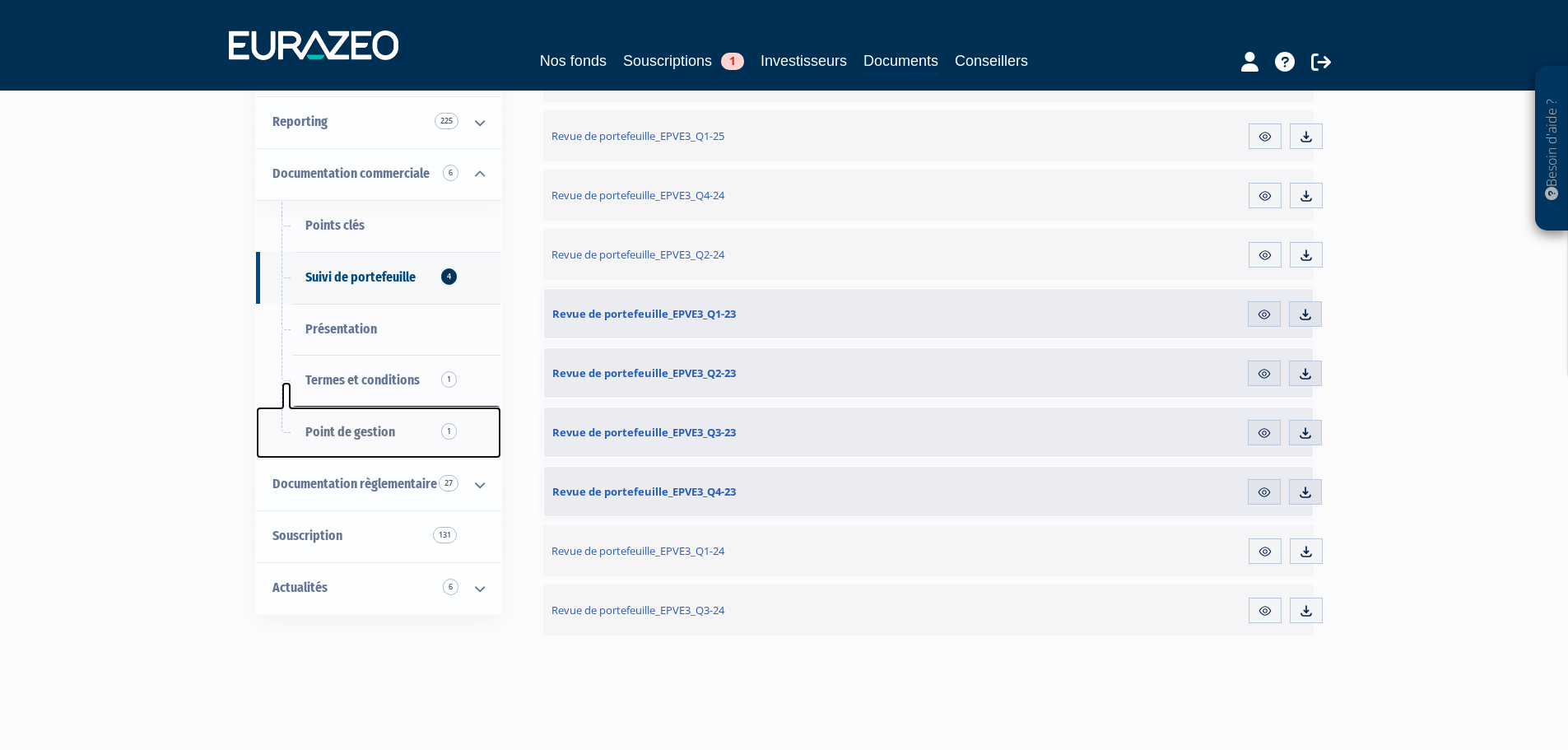
click at [354, 427] on span "Point de gestion 1" at bounding box center [350, 431] width 90 height 16
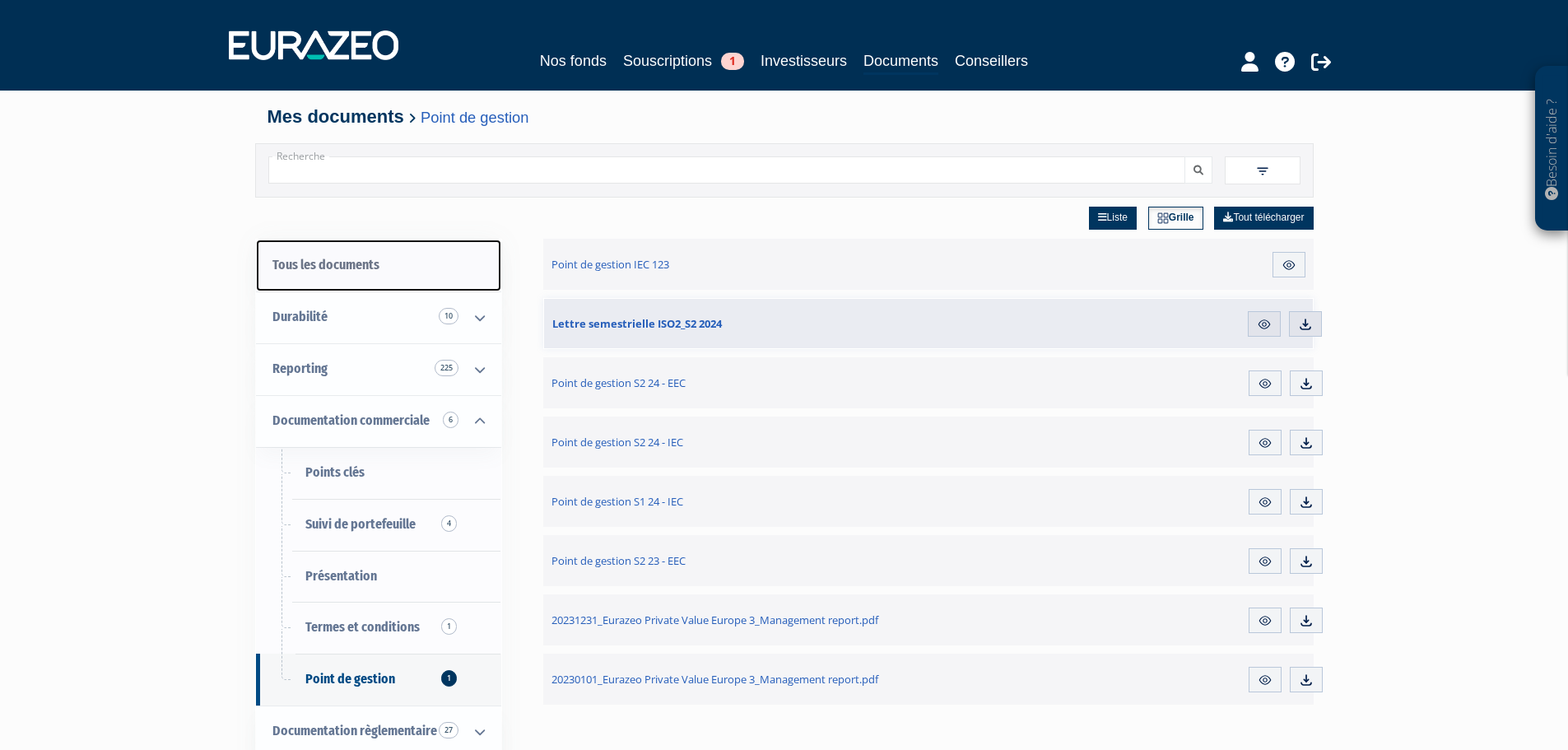
click at [336, 273] on link "Tous les documents" at bounding box center [379, 265] width 245 height 52
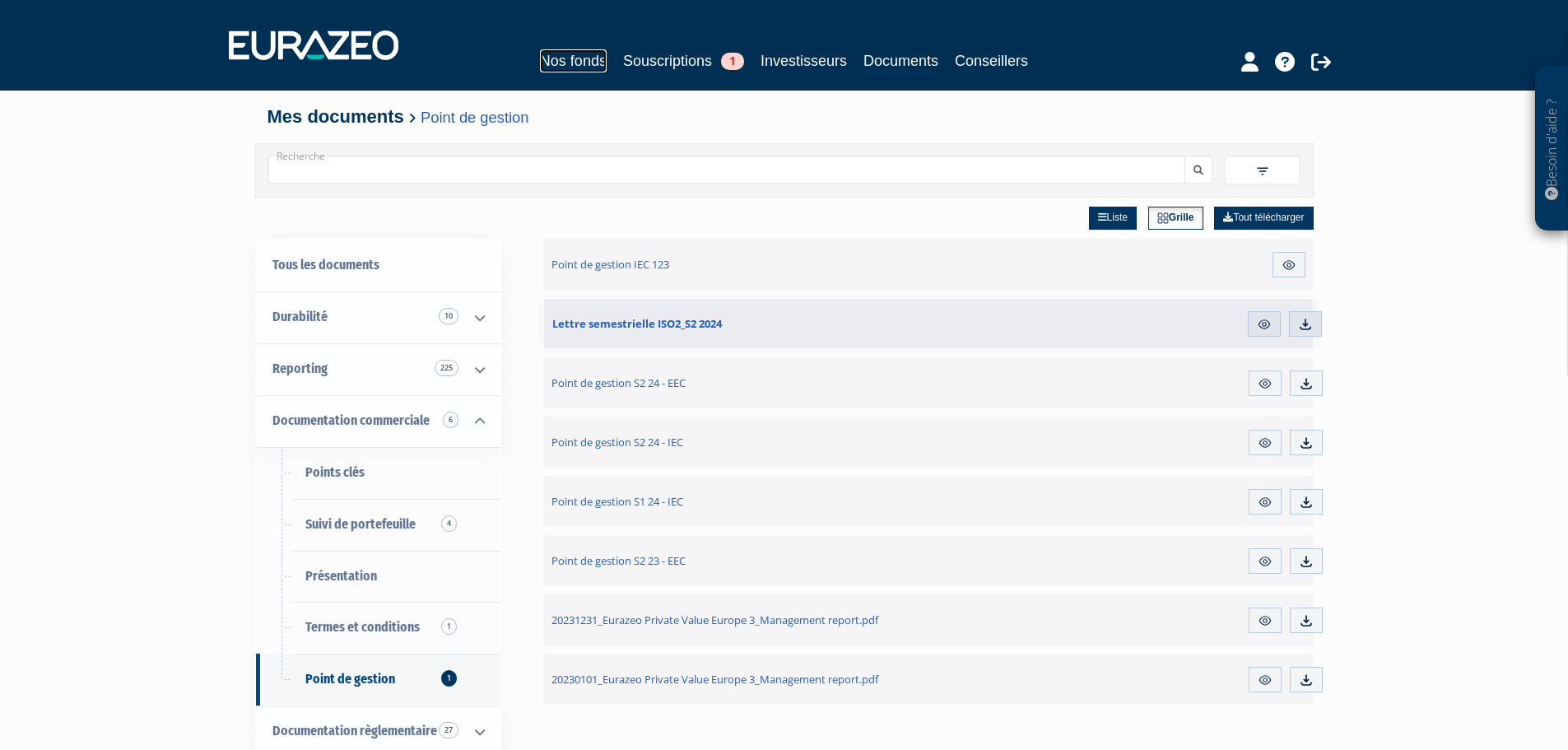
click at [558, 50] on link "Nos fonds" at bounding box center [573, 61] width 67 height 23
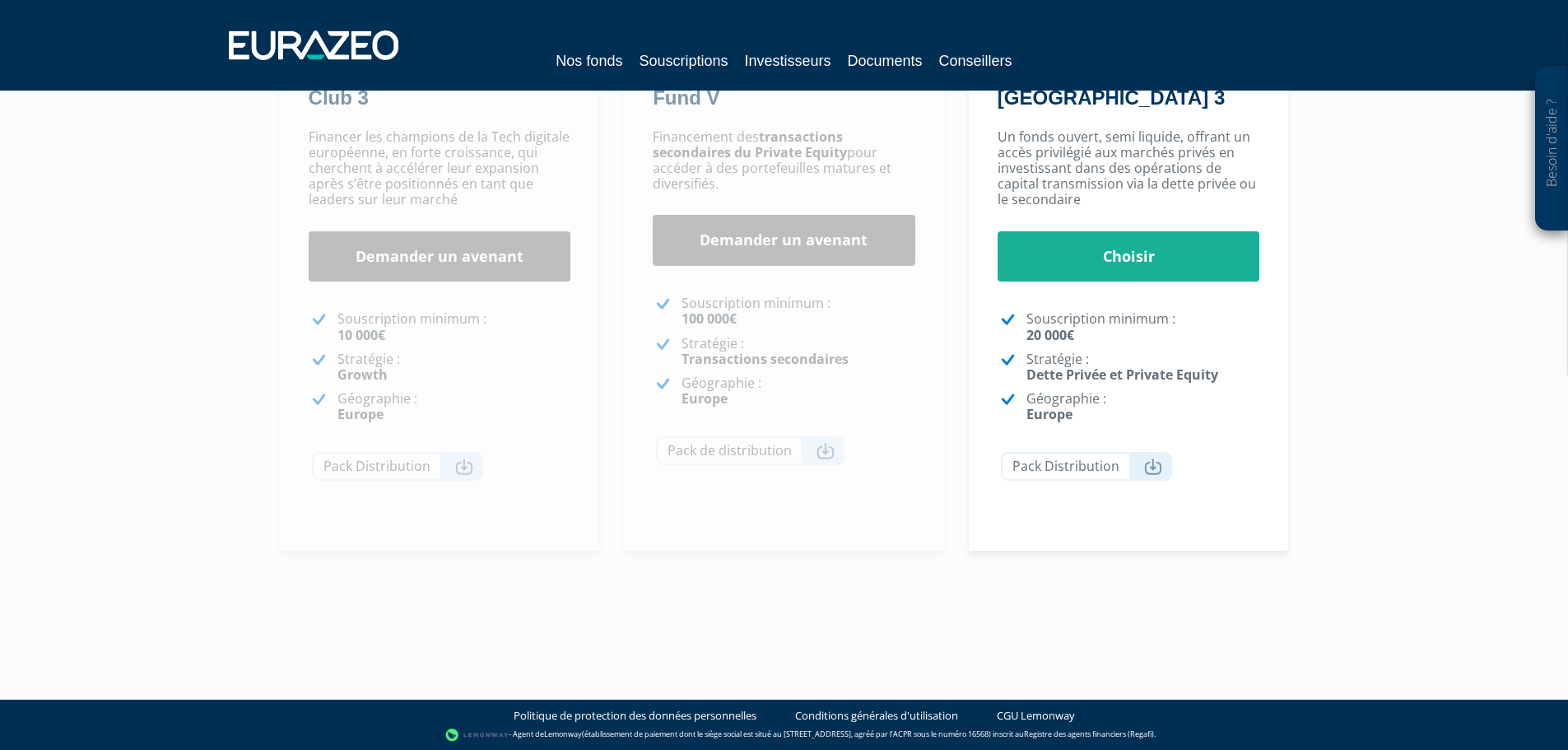
scroll to position [377, 0]
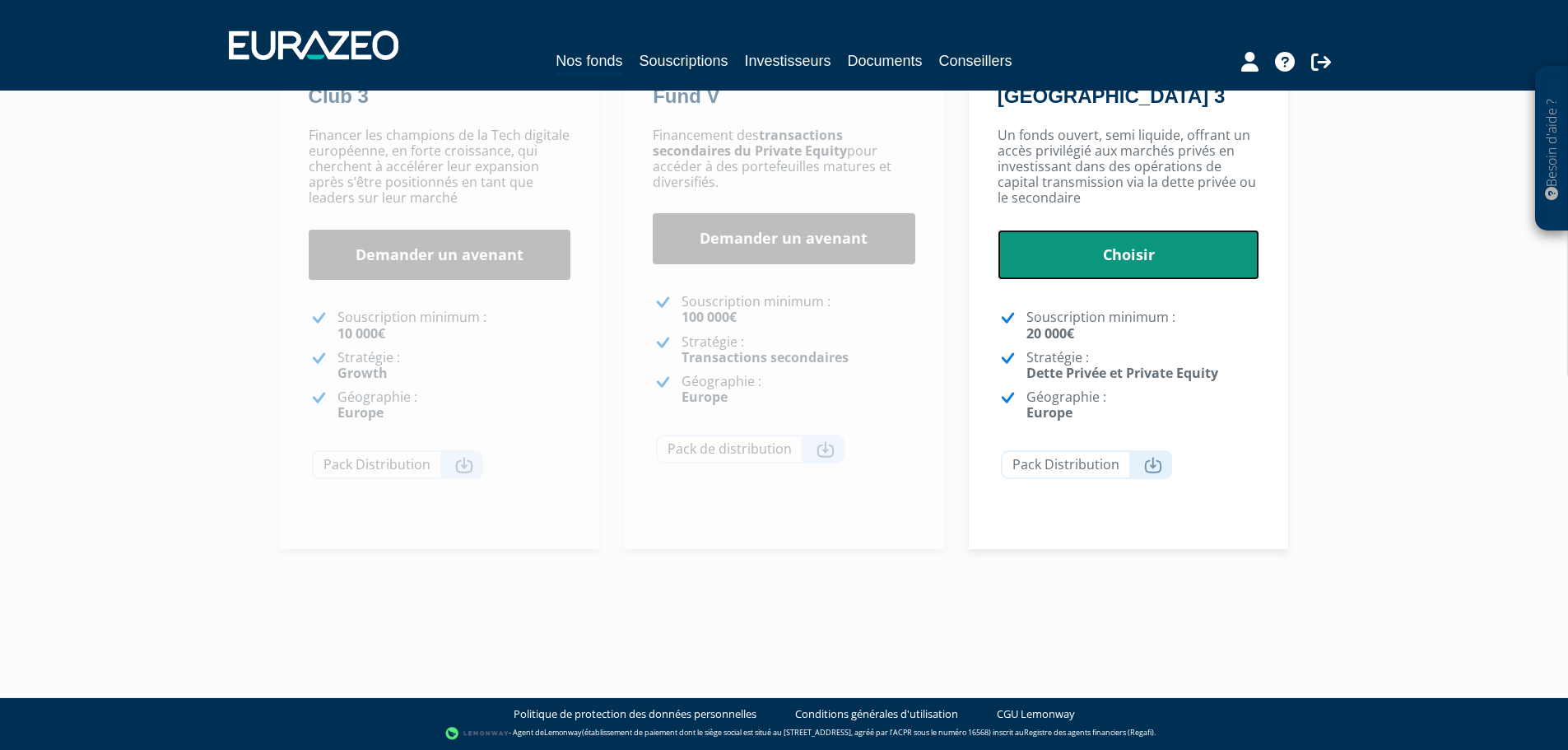
click at [1104, 257] on link "Choisir" at bounding box center [1128, 255] width 263 height 51
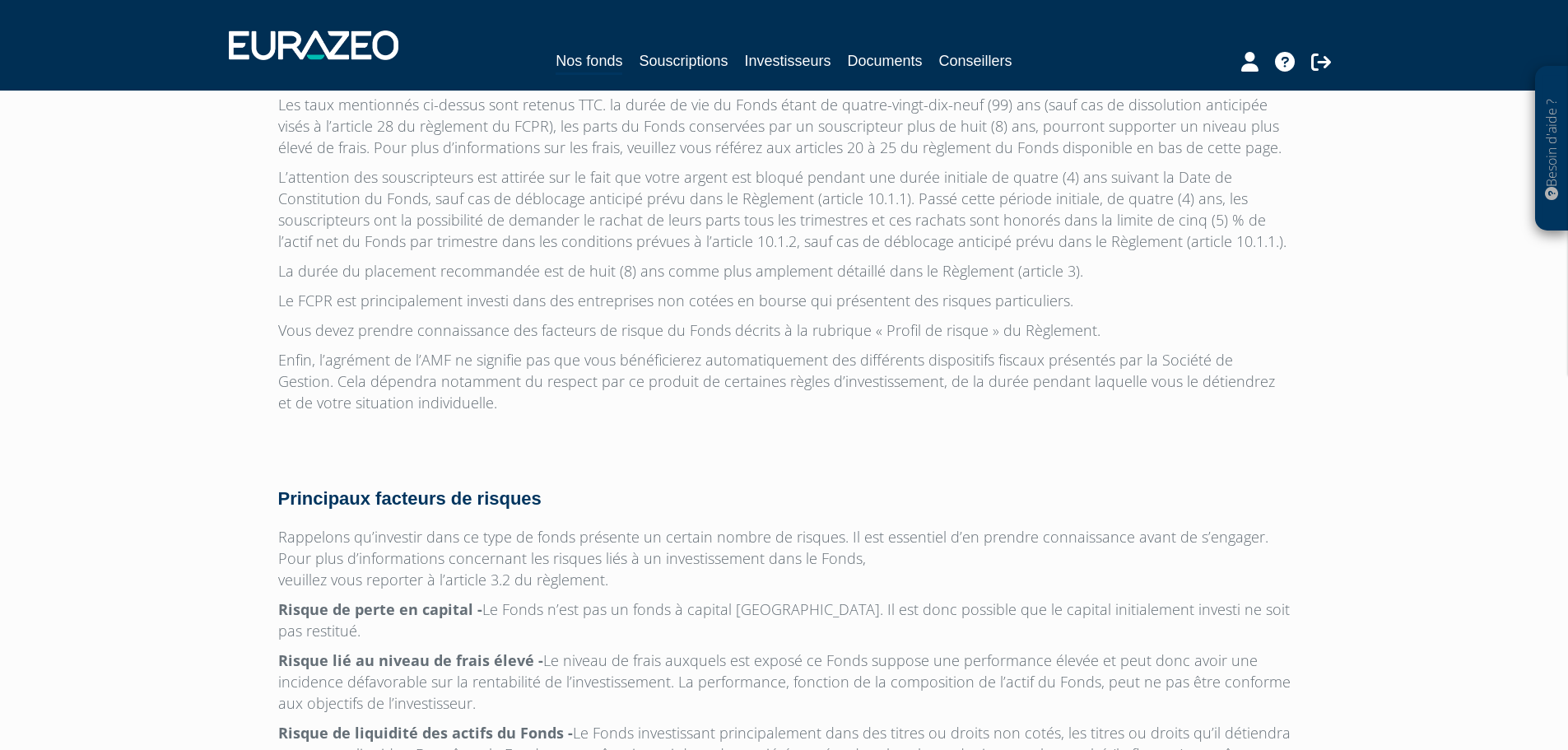
scroll to position [4453, 0]
